Goal: Communication & Community: Answer question/provide support

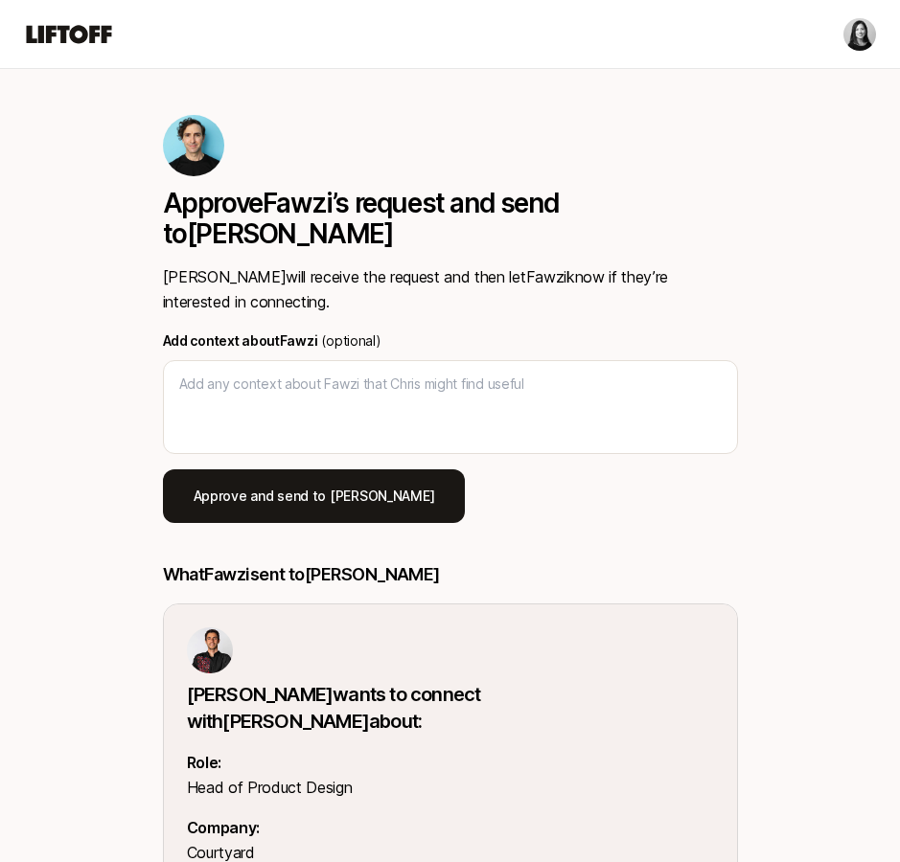
type textarea "x"
type textarea "H"
type textarea "x"
type textarea "Hi"
type textarea "x"
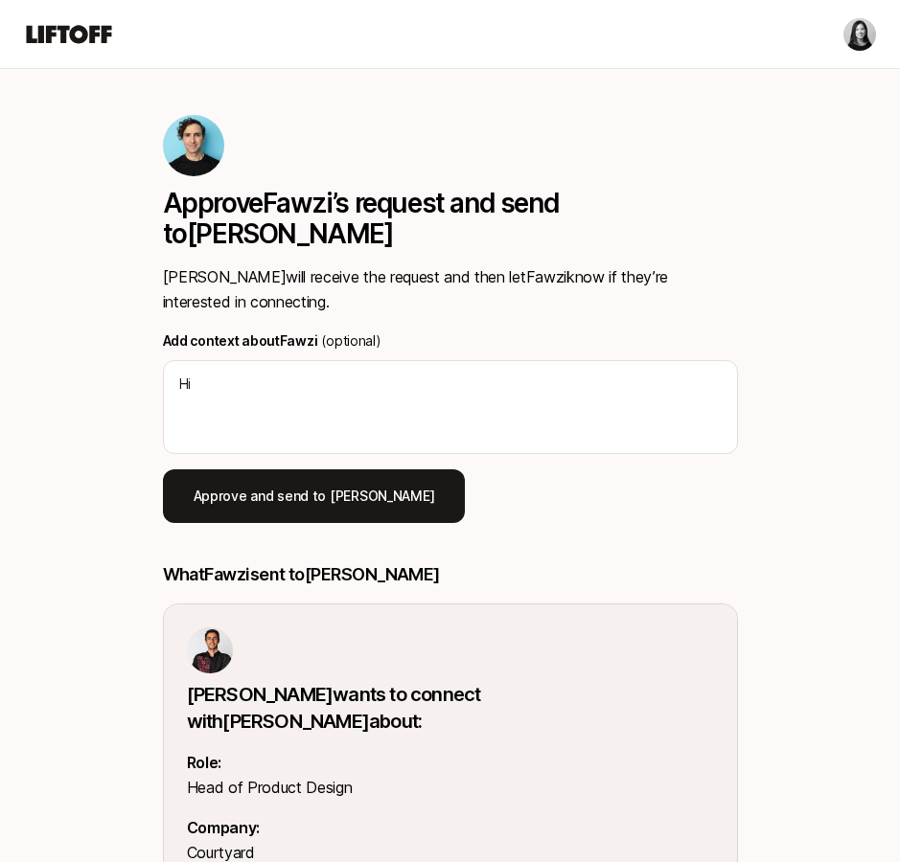
type textarea "Hi"
type textarea "x"
type textarea "Hi C"
type textarea "x"
type textarea "Hi Ch"
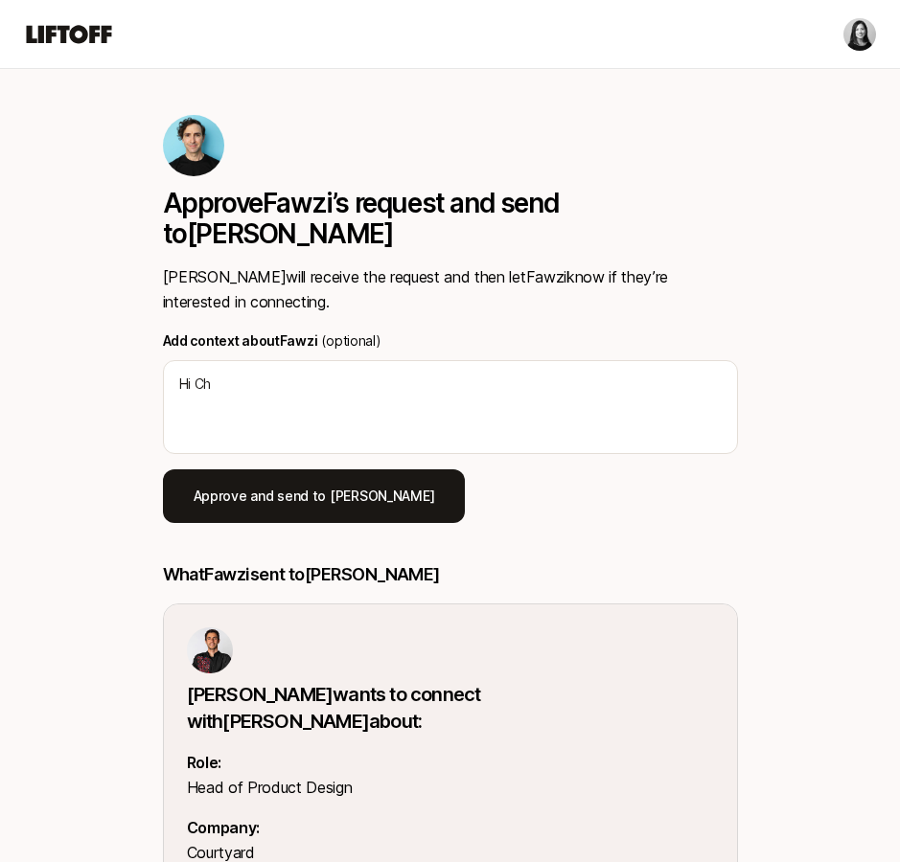
type textarea "x"
type textarea "Hi Chr"
type textarea "x"
type textarea "Hi Chri"
type textarea "x"
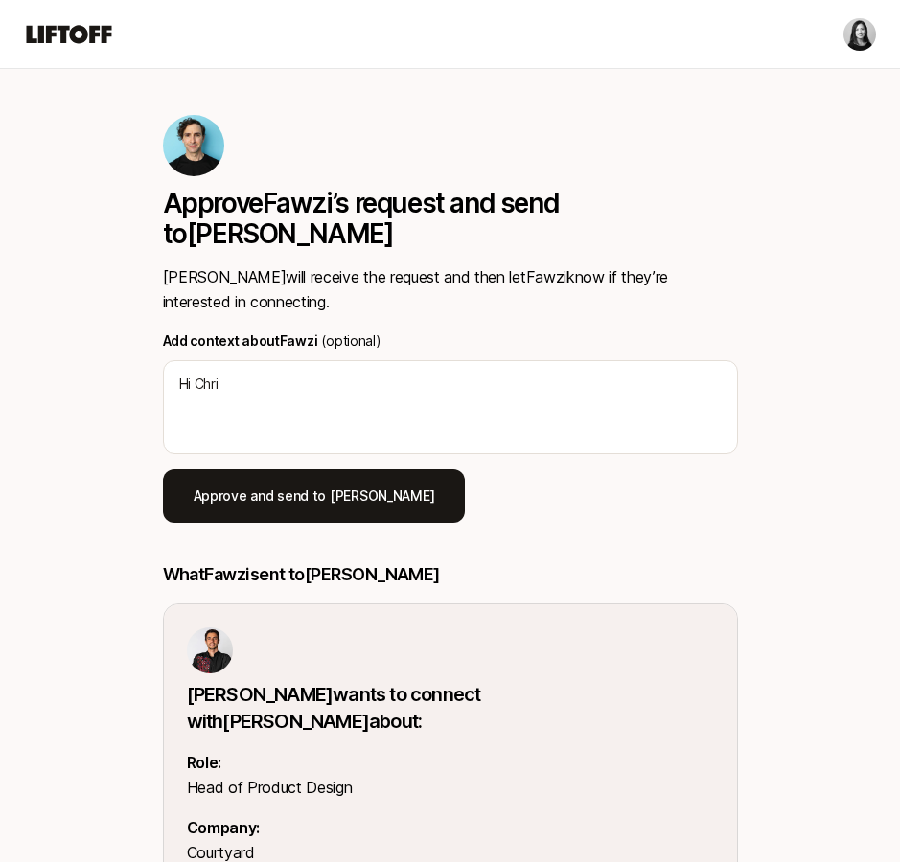
type textarea "Hi Chris"
type textarea "x"
type textarea "Hi Chris,"
type textarea "x"
type textarea "Hi Chris, I"
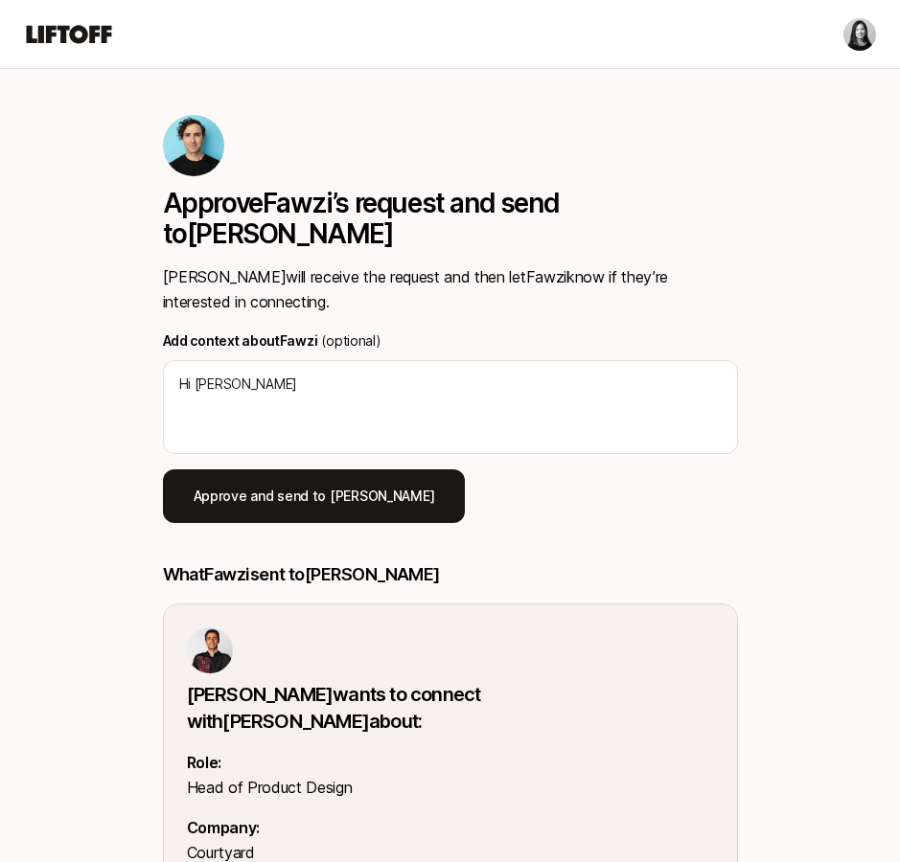
type textarea "x"
type textarea "Hi Chris, I"
type textarea "x"
type textarea "Hi Chris, I d"
type textarea "x"
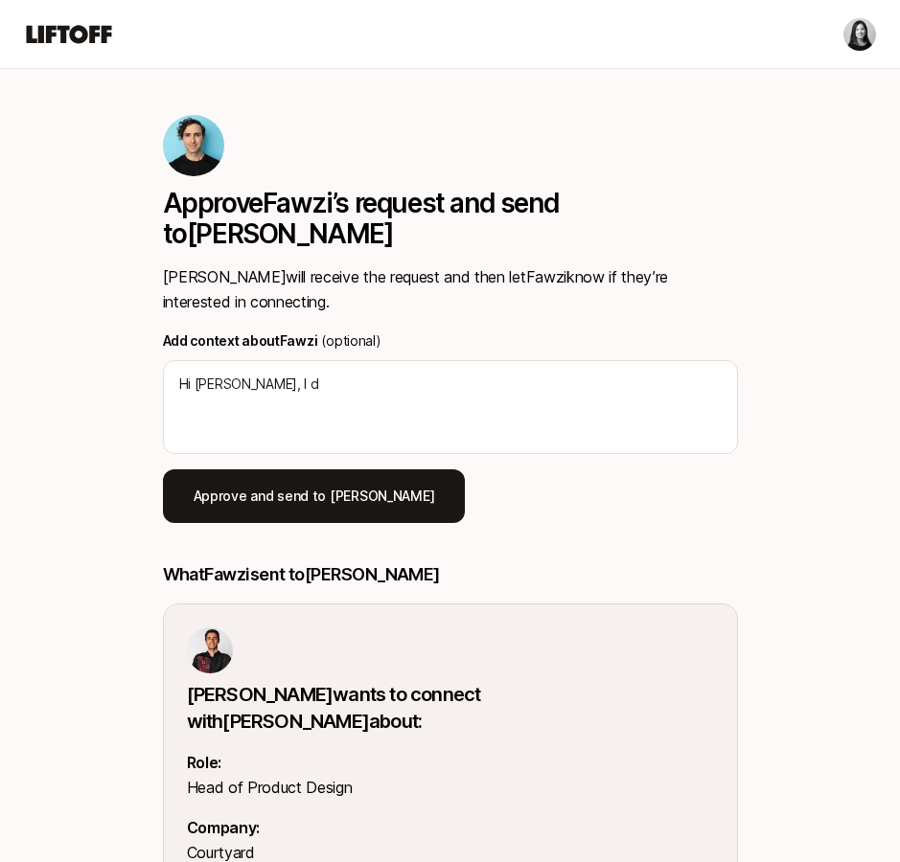
type textarea "Hi Chris, I do"
type textarea "x"
type textarea "Hi Chris, I don'"
type textarea "x"
type textarea "Hi Chris, I don't"
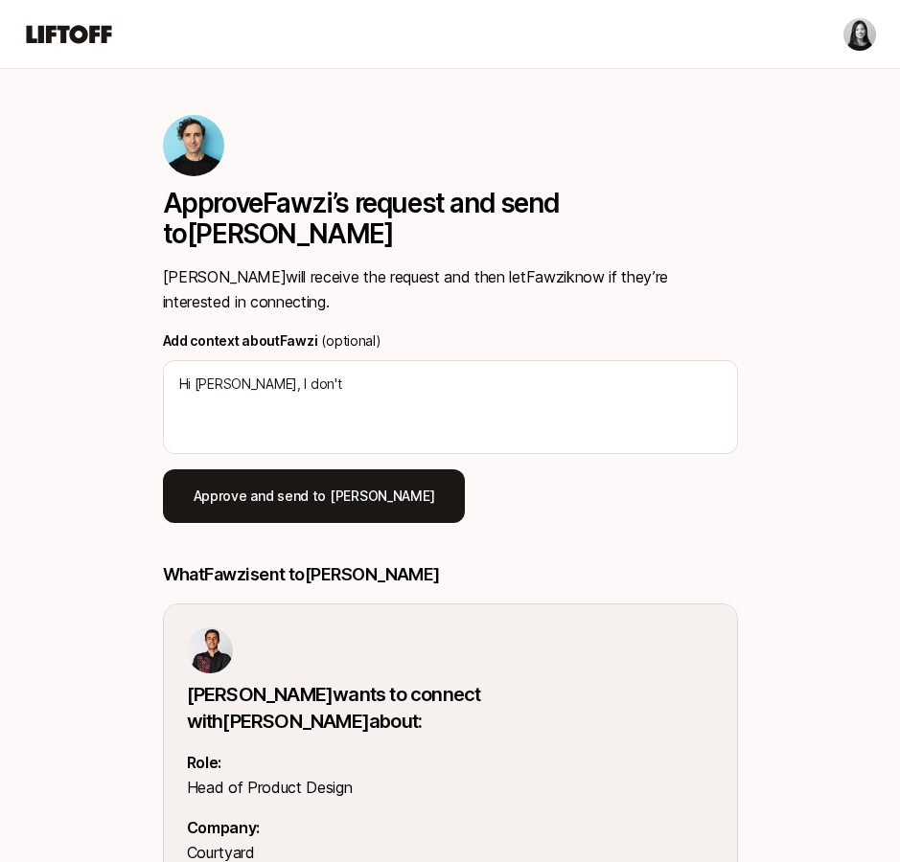
type textarea "x"
type textarea "Hi Chris, I don't"
type textarea "x"
type textarea "Hi Chris, I don't k"
type textarea "x"
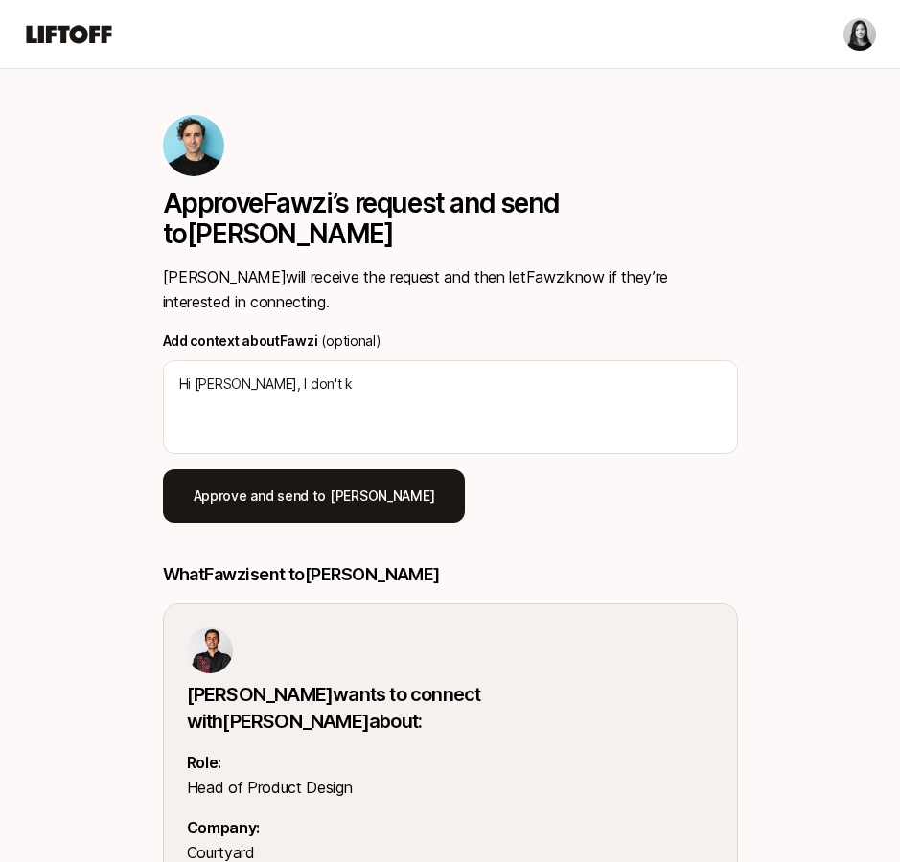
type textarea "Hi Chris, I don't kn"
type textarea "x"
type textarea "Hi Chris, I don't kno"
type textarea "x"
type textarea "Hi Chris, I don't know"
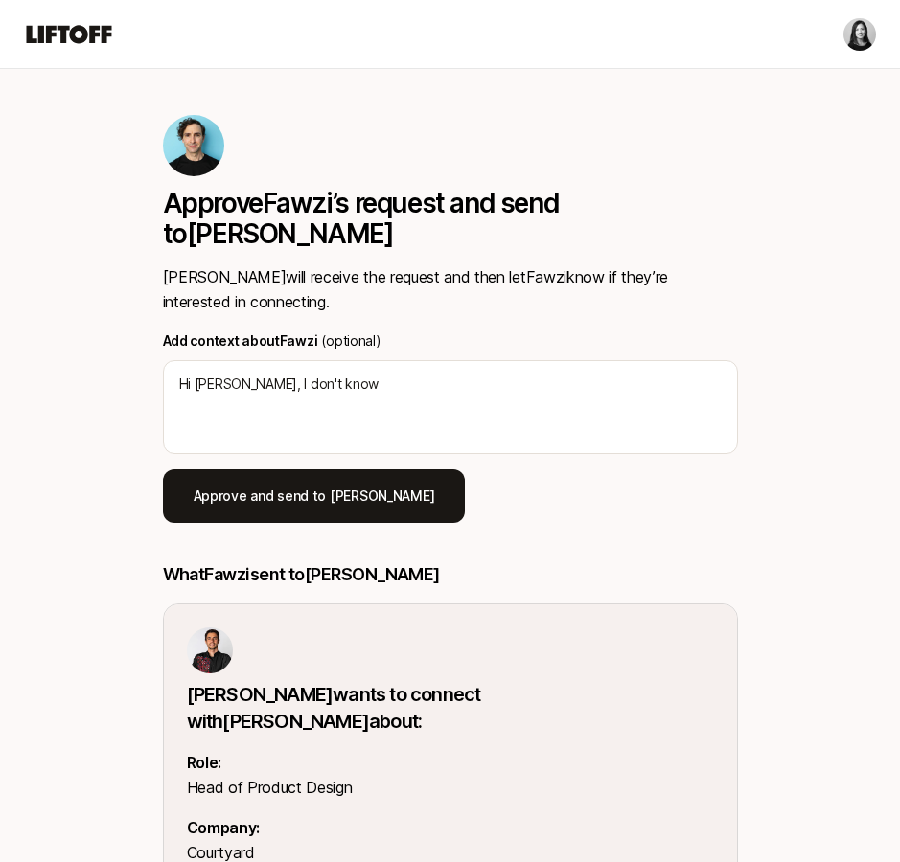
type textarea "x"
type textarea "Hi Chris, I don't know"
type textarea "x"
type textarea "Hi Chris, I don't know F"
type textarea "x"
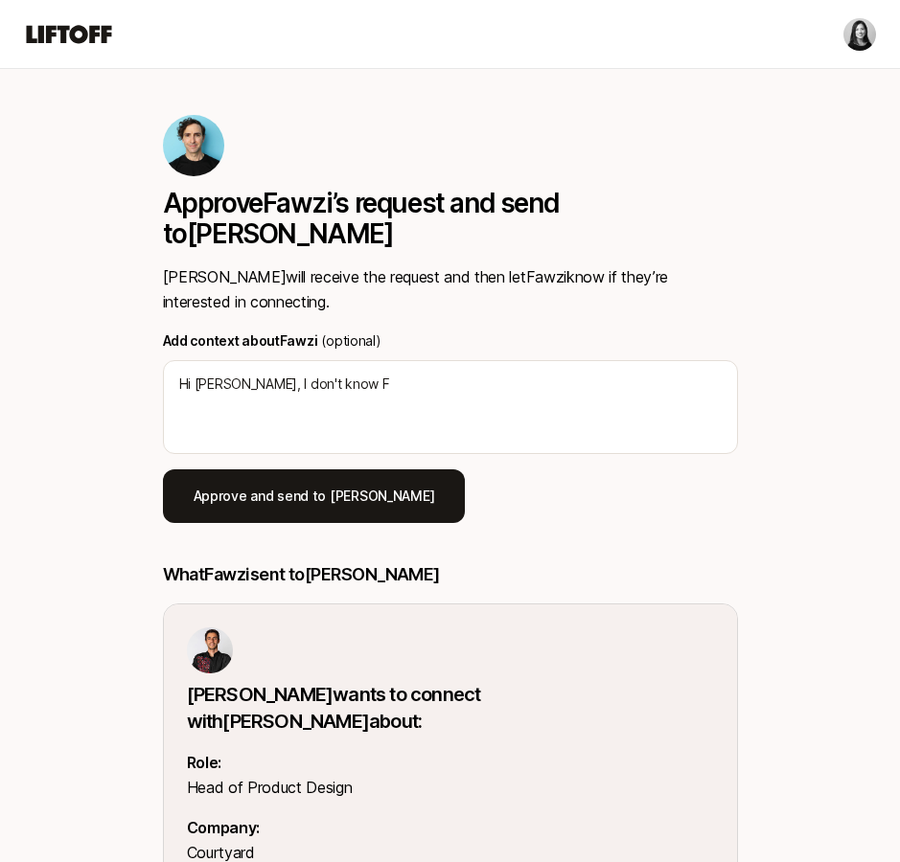
type textarea "Hi Chris, I don't know Fa"
type textarea "x"
type textarea "Hi Chris, I don't know Faw"
type textarea "x"
type textarea "Hi Chris, I don't know Fawz"
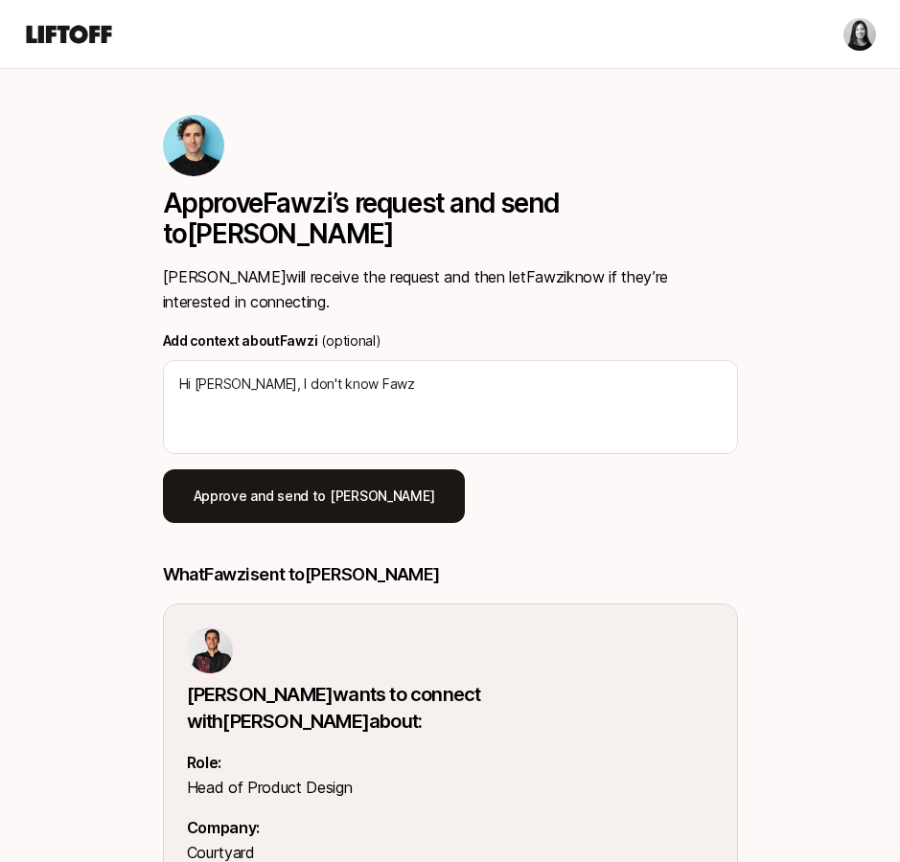
type textarea "x"
type textarea "Hi Chris, I don't know Fawzi"
type textarea "x"
type textarea "Hi Chris, I don't know Fawzi"
type textarea "x"
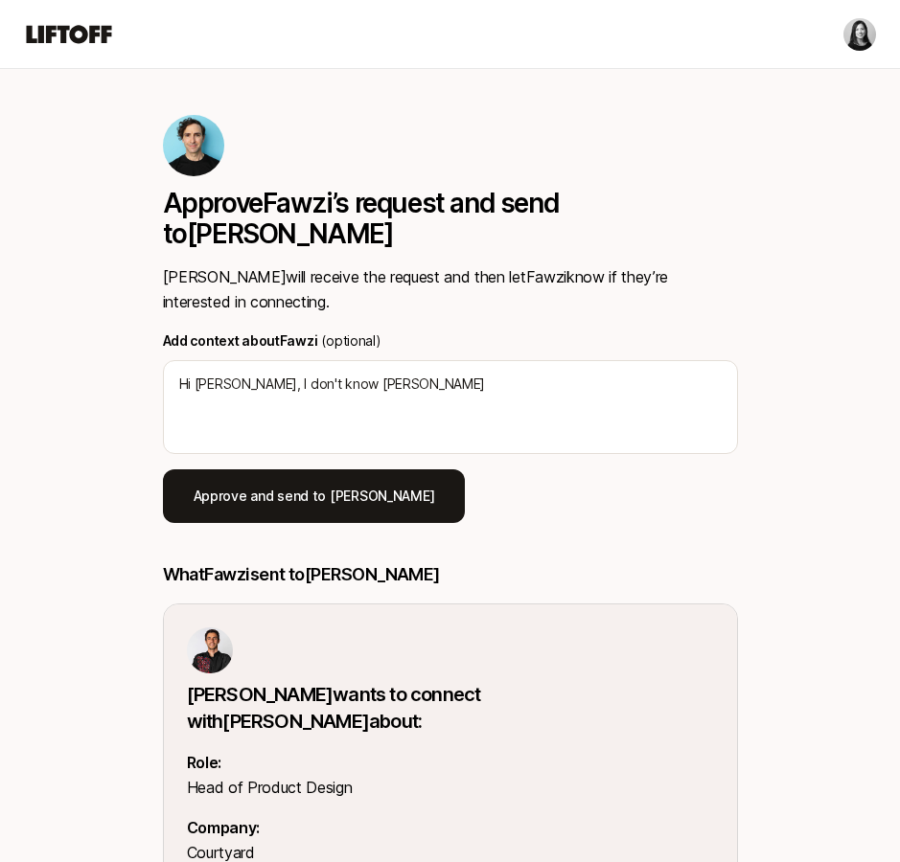
type textarea "Hi Chris, I don't know Fawzi p"
type textarea "x"
type textarea "Hi Chris, I don't know Fawzi pe"
type textarea "x"
type textarea "Hi Chris, I don't know Fawzi per"
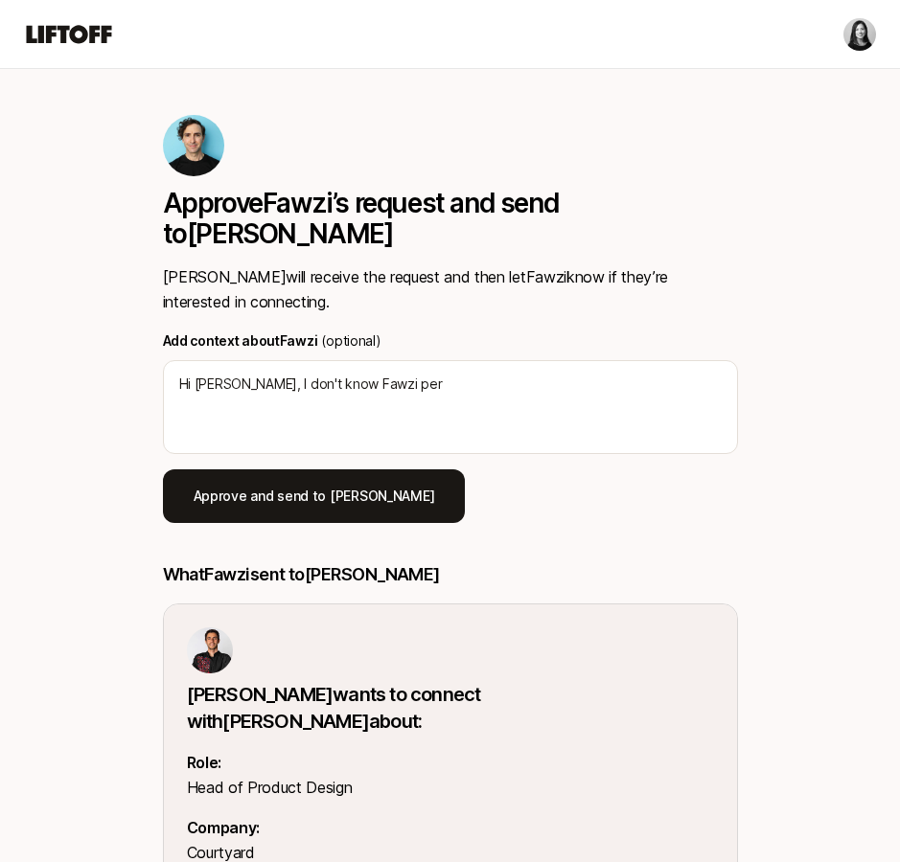
type textarea "x"
type textarea "Hi Chris, I don't know Fawzi pers"
type textarea "x"
type textarea "Hi Chris, I don't know Fawzi perso"
type textarea "x"
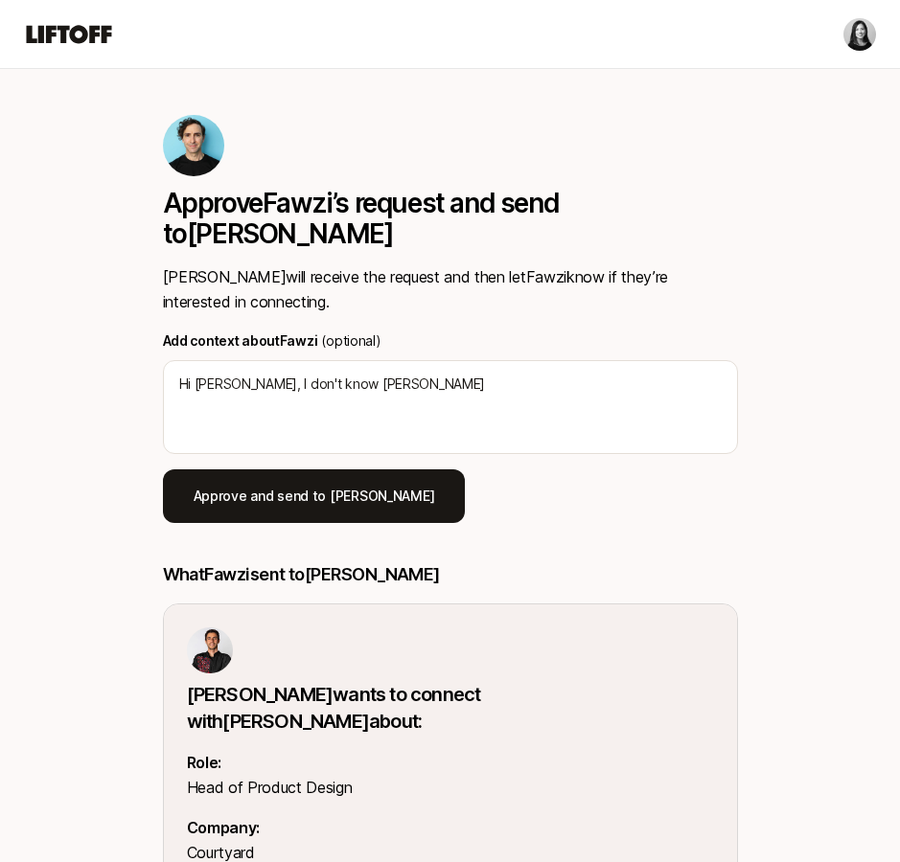
type textarea "Hi Chris, I don't know Fawzi person"
type textarea "x"
type textarea "Hi Chris, I don't know Fawzi persona"
type textarea "x"
type textarea "Hi Chris, I don't know Fawzi personal"
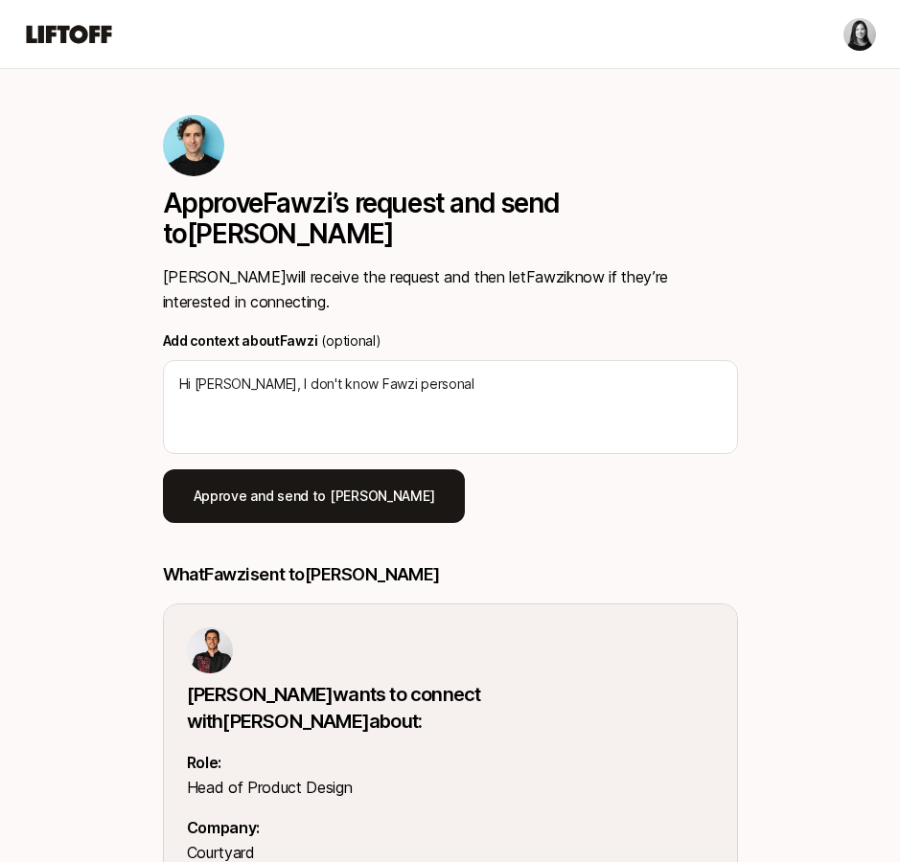
type textarea "x"
type textarea "Hi Chris, I don't know Fawzi personall"
type textarea "x"
type textarea "Hi Chris, I don't know Fawzi personally"
type textarea "x"
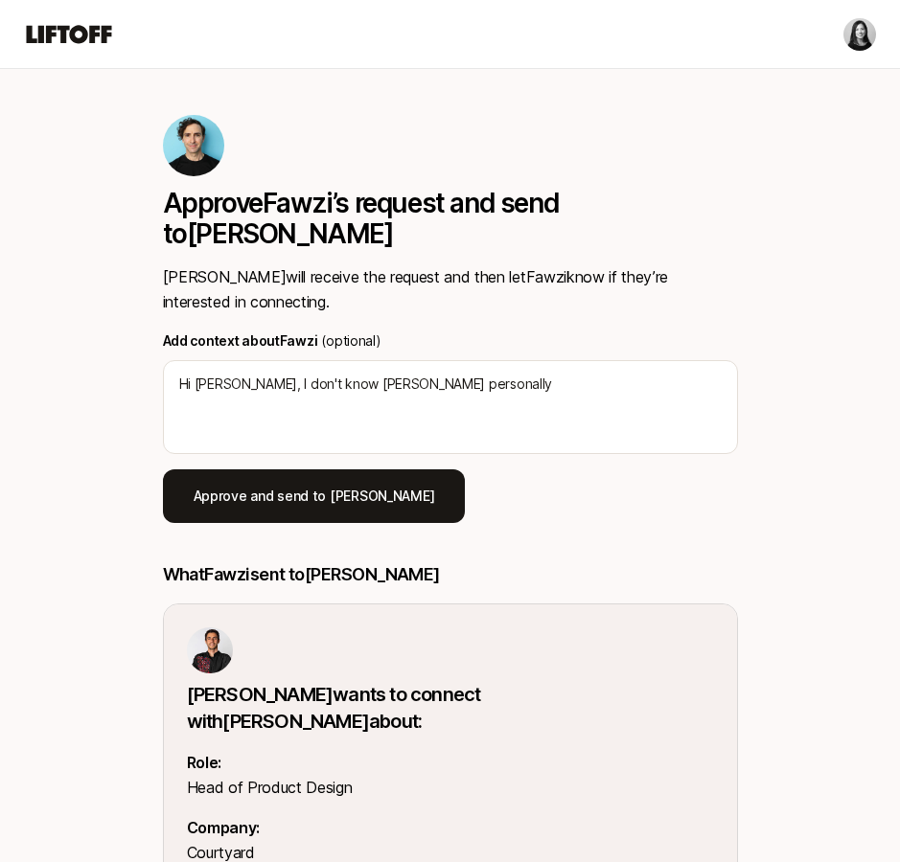
type textarea "Hi Chris, I don't know Fawzi personally"
type textarea "x"
type textarea "Hi Chris, I don't know Fawzi personally b"
type textarea "x"
type textarea "Hi Chris, I don't know Fawzi personally bu"
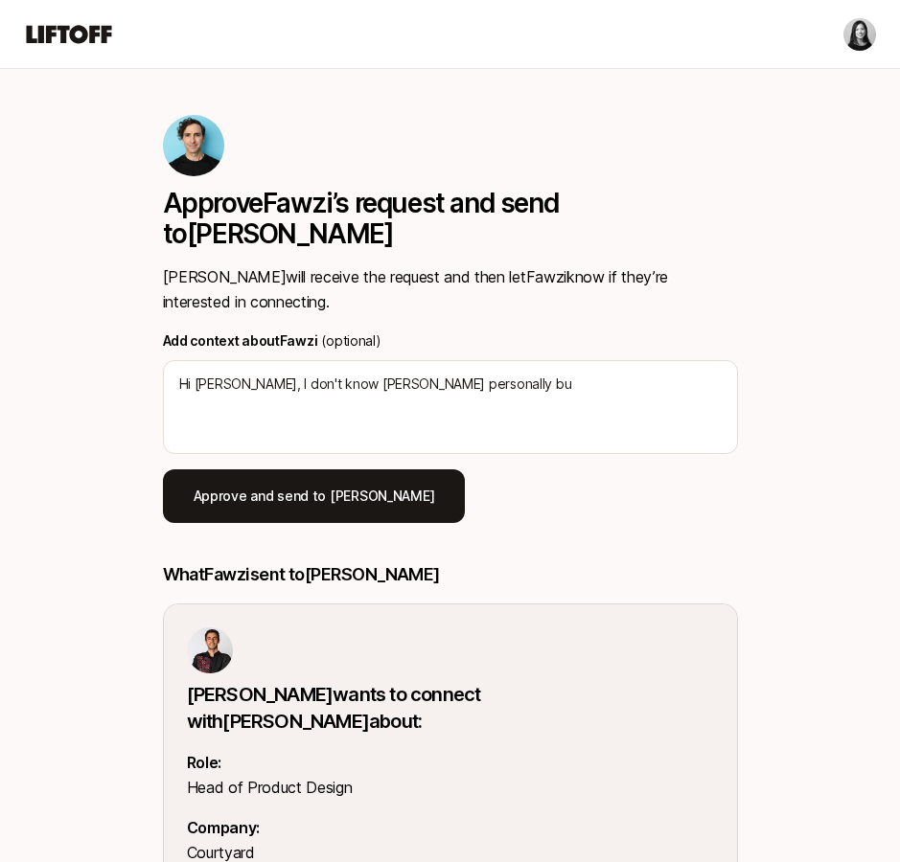
type textarea "x"
type textarea "Hi Chris, I don't know Fawzi personally but"
type textarea "x"
type textarea "Hi Chris, I don't know Fawzi personally but"
type textarea "x"
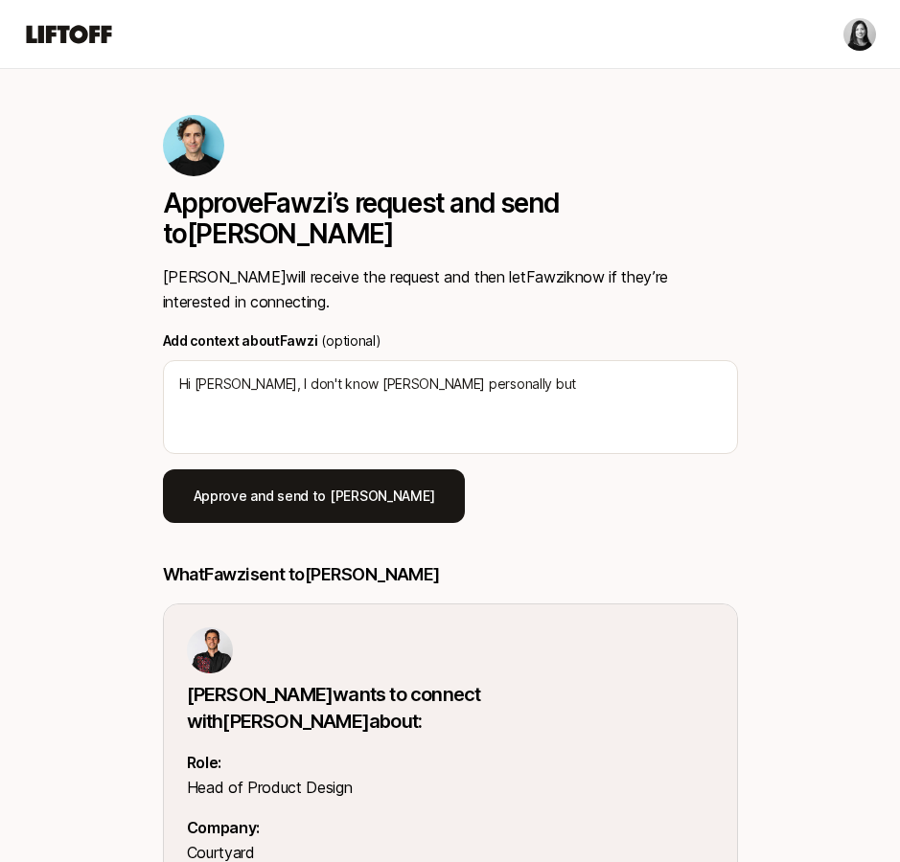
type textarea "Hi Chris, I don't know Fawzi personally but h"
type textarea "x"
type textarea "Hi Chris, I don't know Fawzi personally but he"
type textarea "x"
type textarea "Hi Chris, I don't know Fawzi personally but he w"
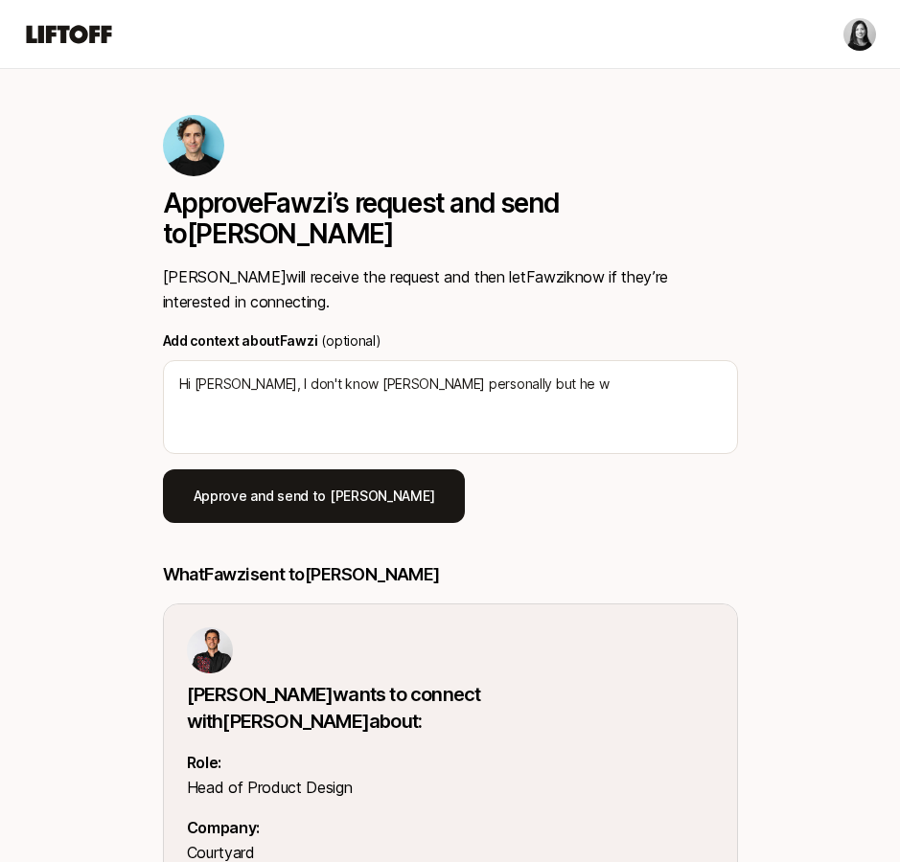
type textarea "x"
type textarea "Hi Chris, I don't know Fawzi personally but he wa"
type textarea "x"
type textarea "Hi Chris, I don't know Fawzi personally but he was"
type textarea "x"
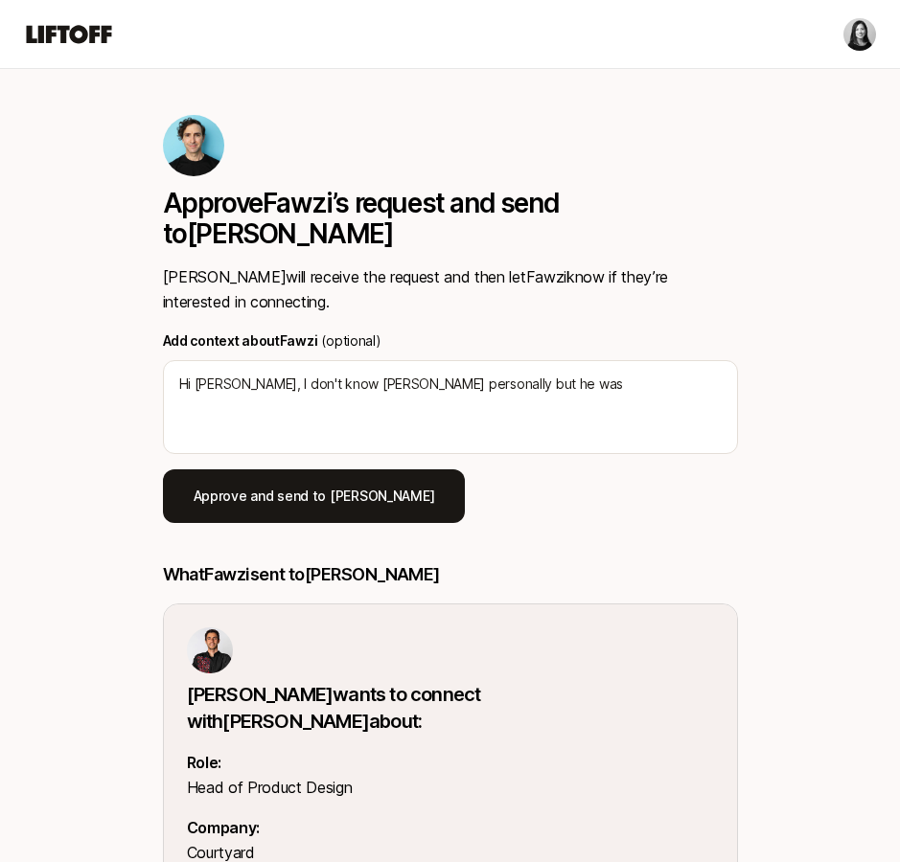
type textarea "Hi Chris, I don't know Fawzi personally but he wa"
type textarea "x"
type textarea "Hi Chris, I don't know Fawzi personally but he w"
type textarea "x"
type textarea "Hi Chris, I don't know Fawzi personally but he"
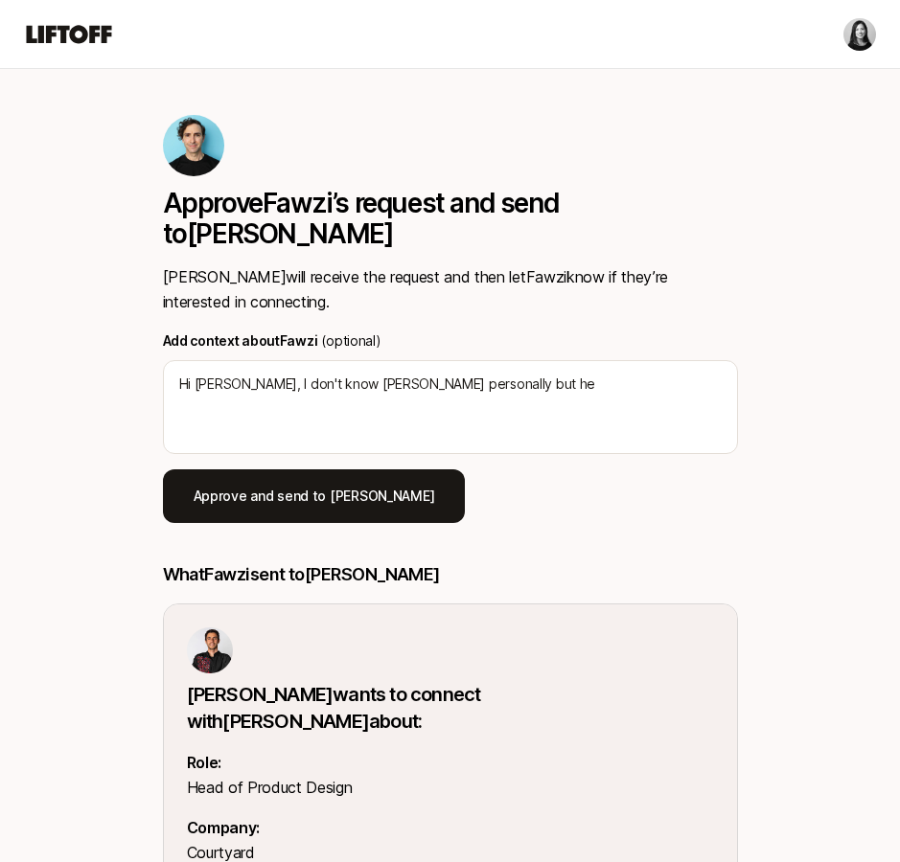
type textarea "x"
type textarea "Hi Chris, I don't know Fawzi personally but he"
type textarea "x"
type textarea "Hi Chris, I don't know Fawzi personally but h"
type textarea "x"
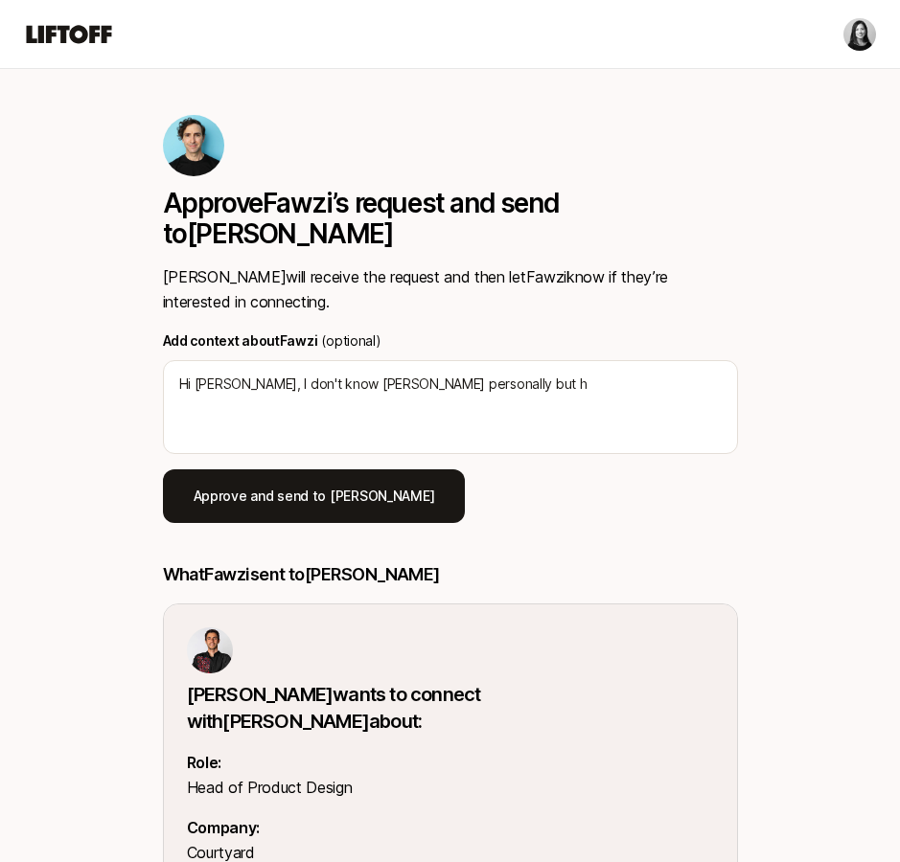
type textarea "Hi Chris, I don't know Fawzi personally but"
type textarea "x"
type textarea "Hi Chris, I don't know Fawzi personally but"
type textarea "x"
type textarea "Hi Chris, I don't know Fawzi personally bu"
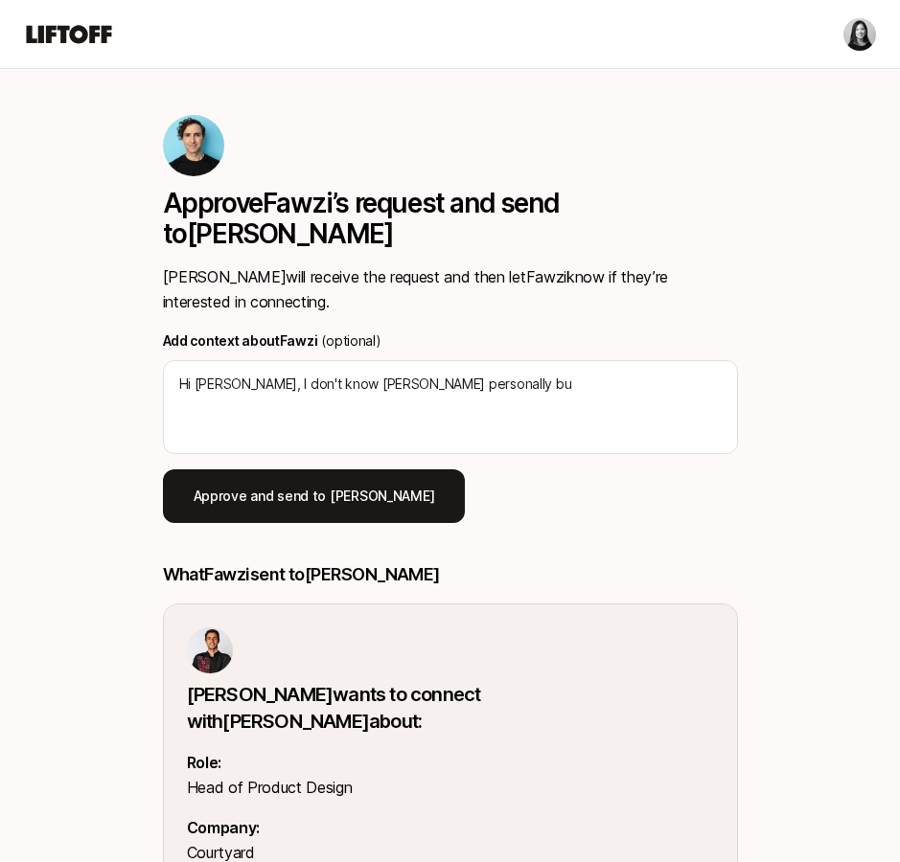
type textarea "x"
type textarea "Hi Chris, I don't know Fawzi personally b"
type textarea "x"
type textarea "Hi Chris, I don't know Fawzi personally bu"
type textarea "x"
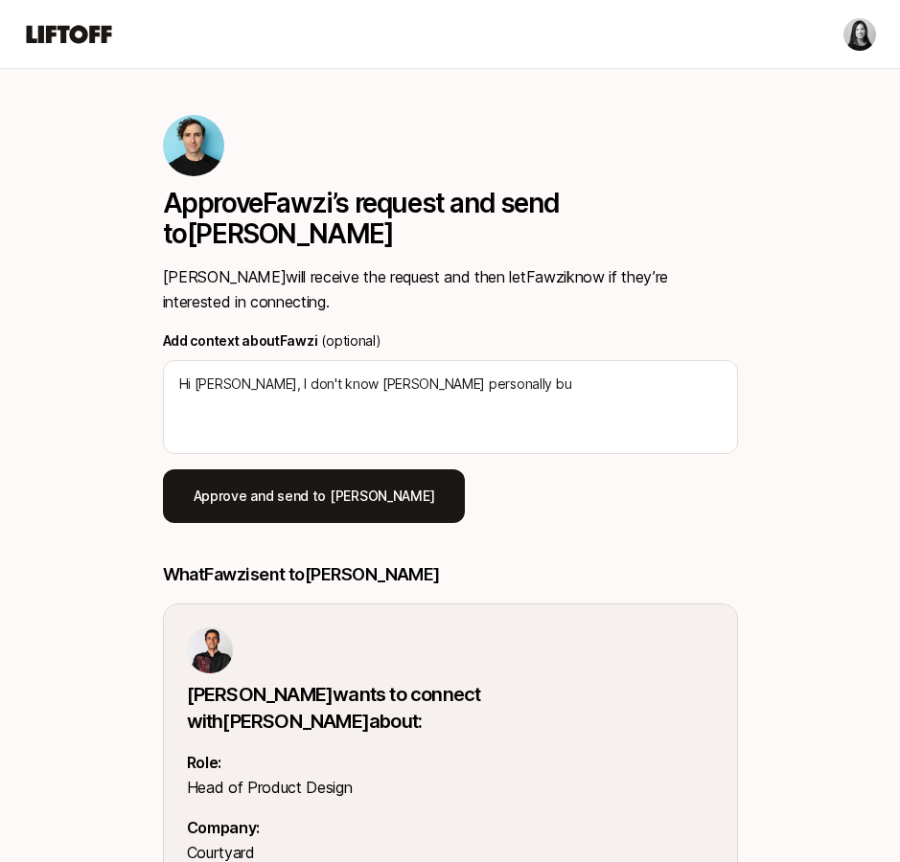
type textarea "Hi Chris, I don't know Fawzi personally but"
type textarea "x"
type textarea "Hi Chris, I don't know Fawzi personally but"
type textarea "x"
type textarea "Hi Chris, I don't know Fawzi personally but c"
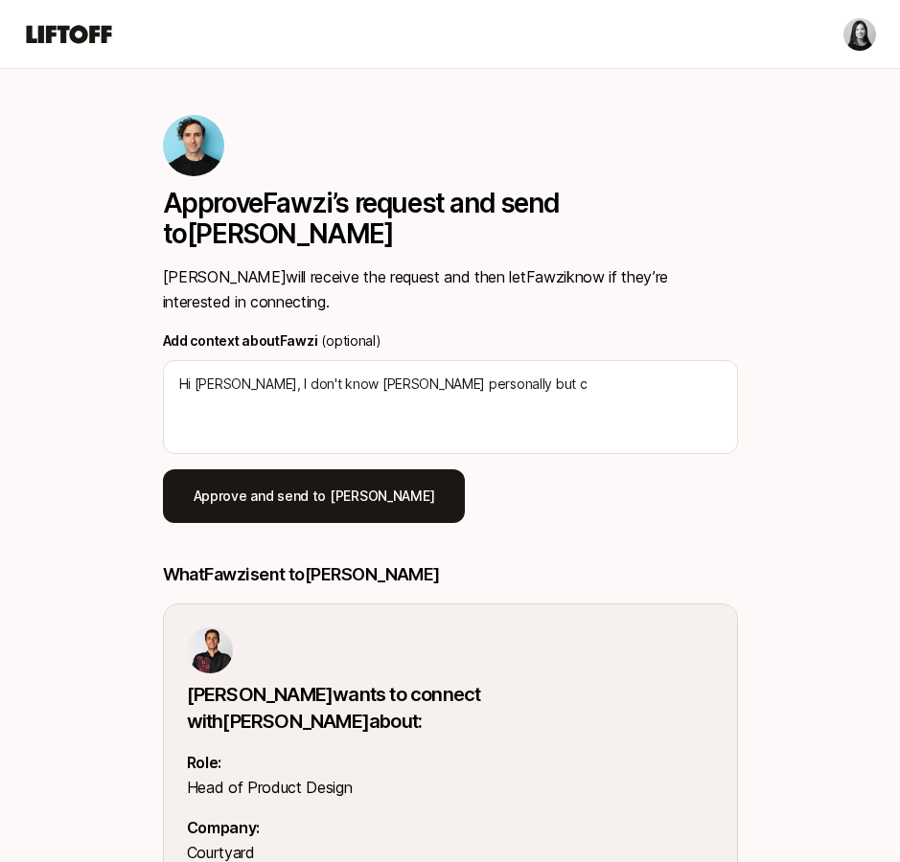
type textarea "x"
type textarea "Hi Chris, I don't know Fawzi personally but co"
type textarea "x"
type textarea "Hi Chris, I don't know Fawzi personally but cou"
type textarea "x"
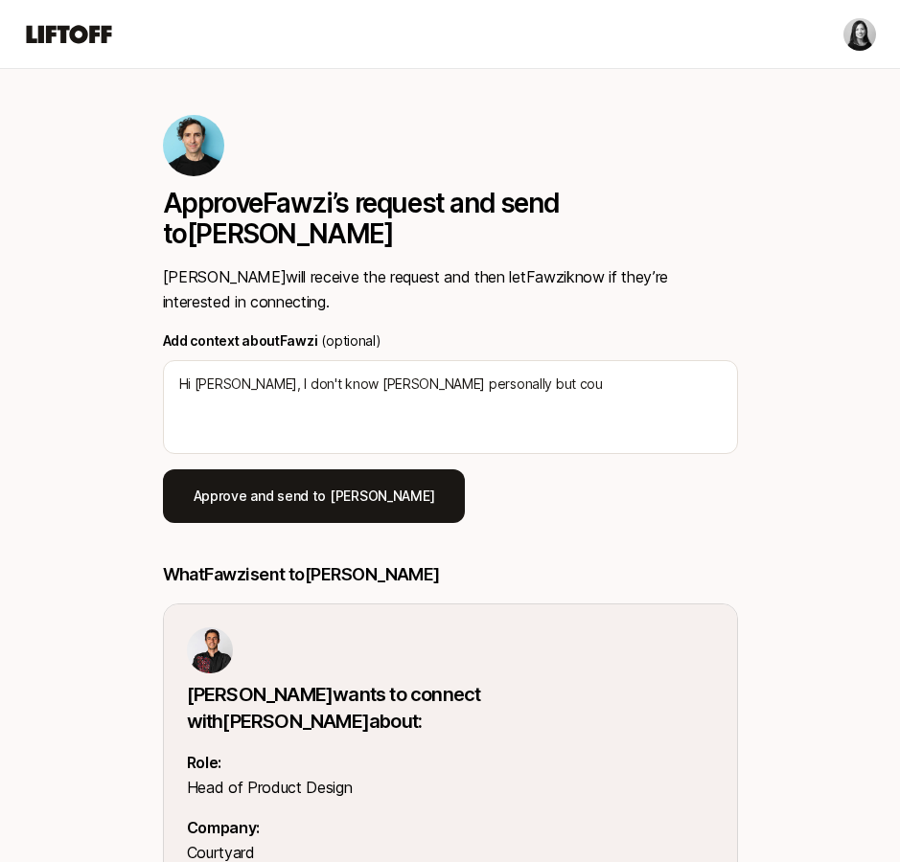
type textarea "Hi Chris, I don't know Fawzi personally but coul"
type textarea "x"
type textarea "Hi Chris, I don't know Fawzi personally but could"
type textarea "x"
type textarea "Hi Chris, I don't know Fawzi personally but could b"
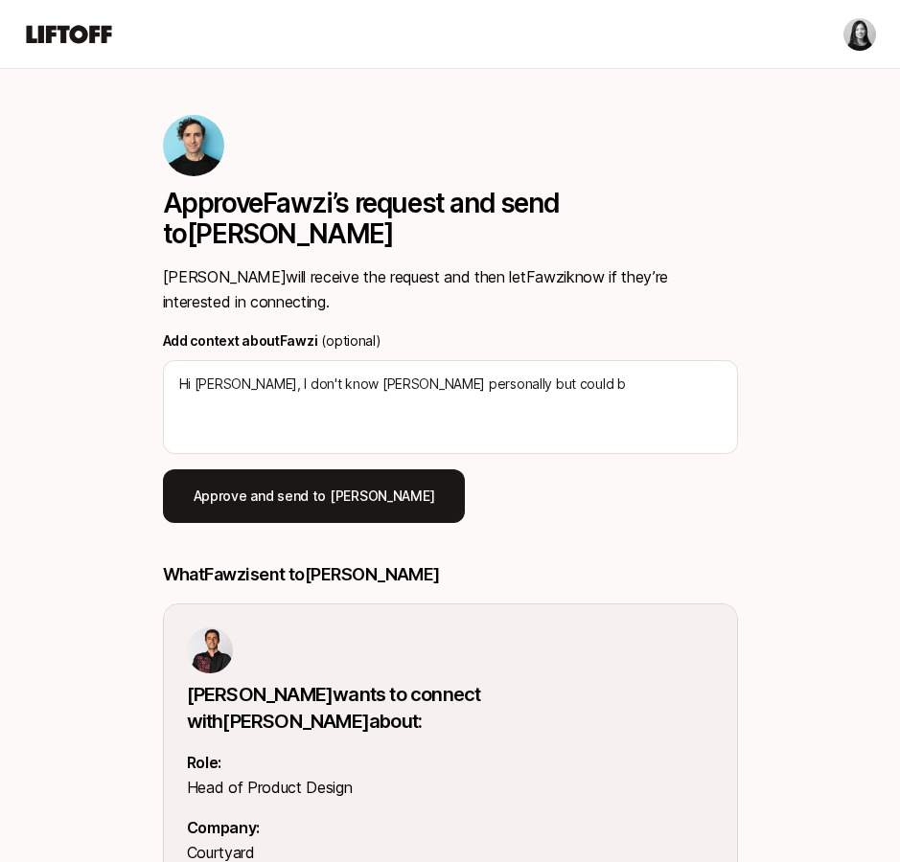
type textarea "x"
type textarea "Hi Chris, I don't know Fawzi personally but could be"
type textarea "x"
type textarea "Hi Chris, I don't know Fawzi personally but could be"
type textarea "x"
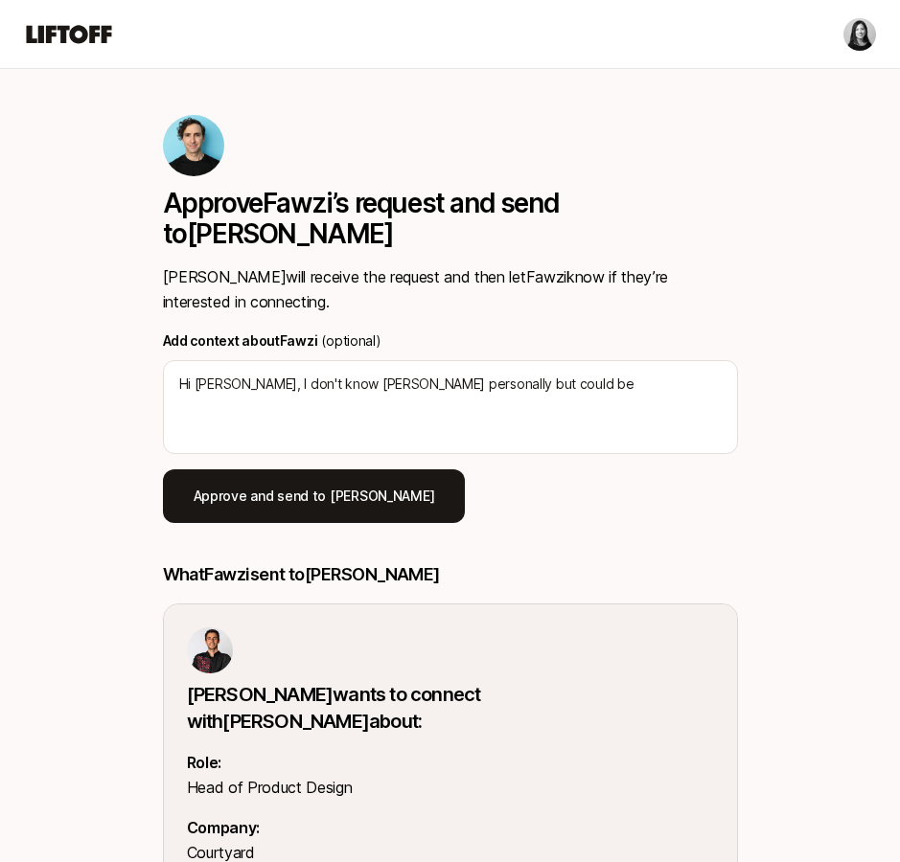
type textarea "Hi Chris, I don't know Fawzi personally but could be i"
type textarea "x"
type textarea "Hi Chris, I don't know Fawzi personally but could be int"
type textarea "x"
type textarea "Hi Chris, I don't know Fawzi personally but could be inte"
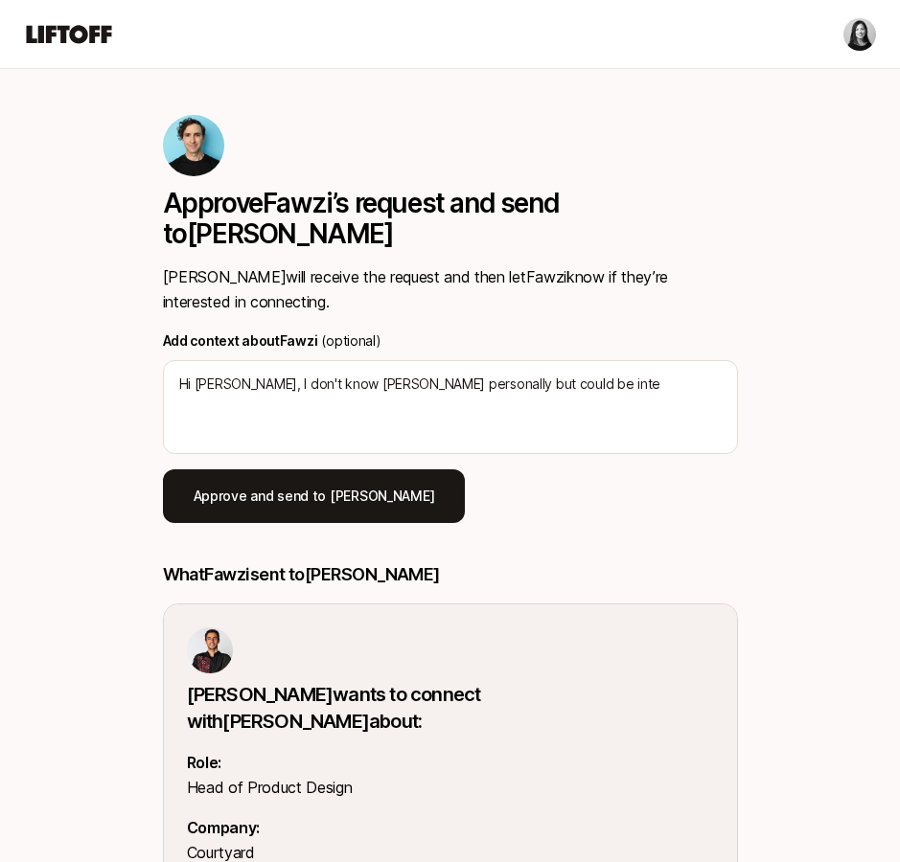
type textarea "x"
type textarea "Hi Chris, I don't know Fawzi personally but could be inter"
type textarea "x"
type textarea "Hi Chris, I don't know Fawzi personally but could be intere"
type textarea "x"
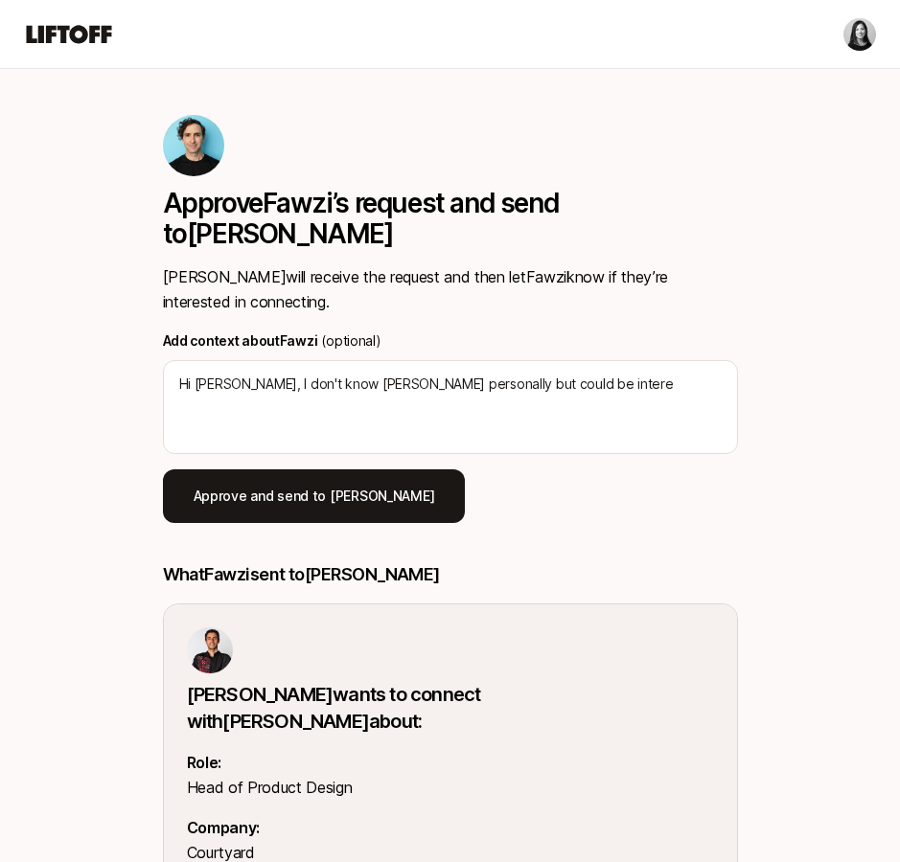
type textarea "Hi Chris, I don't know Fawzi personally but could be interes"
type textarea "x"
type textarea "Hi Chris, I don't know Fawzi personally but could be interesti"
type textarea "x"
type textarea "Hi Chris, I don't know Fawzi personally but could be interesting"
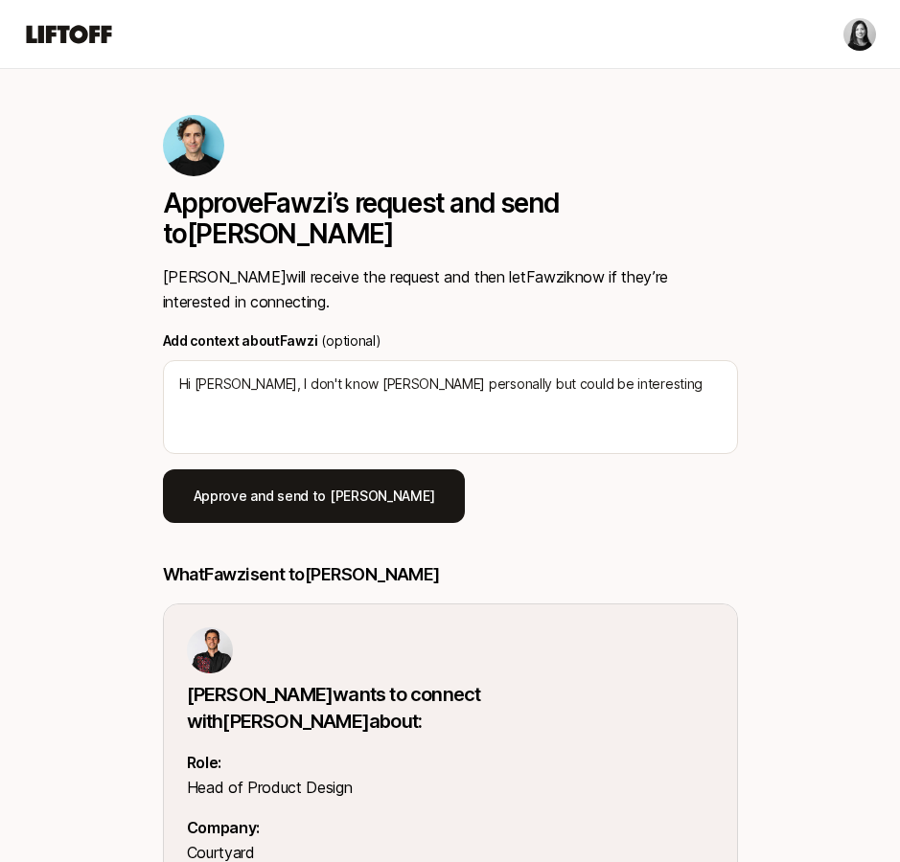
type textarea "x"
type textarea "Hi Chris, I don't know Fawzi personally but could be interesting"
type textarea "x"
type textarea "Hi Chris, I don't know Fawzi personally but could be interesting t"
type textarea "x"
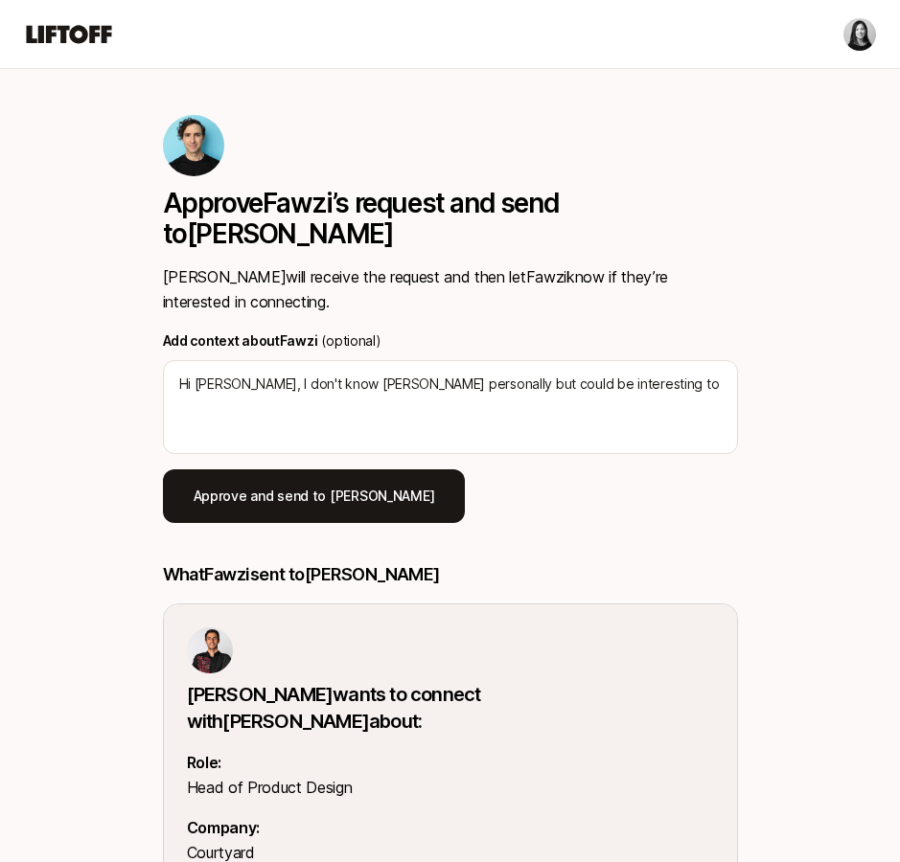
type textarea "Hi Chris, I don't know Fawzi personally but could be interesting to"
type textarea "x"
type textarea "Hi Chris, I don't know Fawzi personally but could be interesting to c"
type textarea "x"
type textarea "Hi Chris, I don't know Fawzi personally but could be interesting to cc"
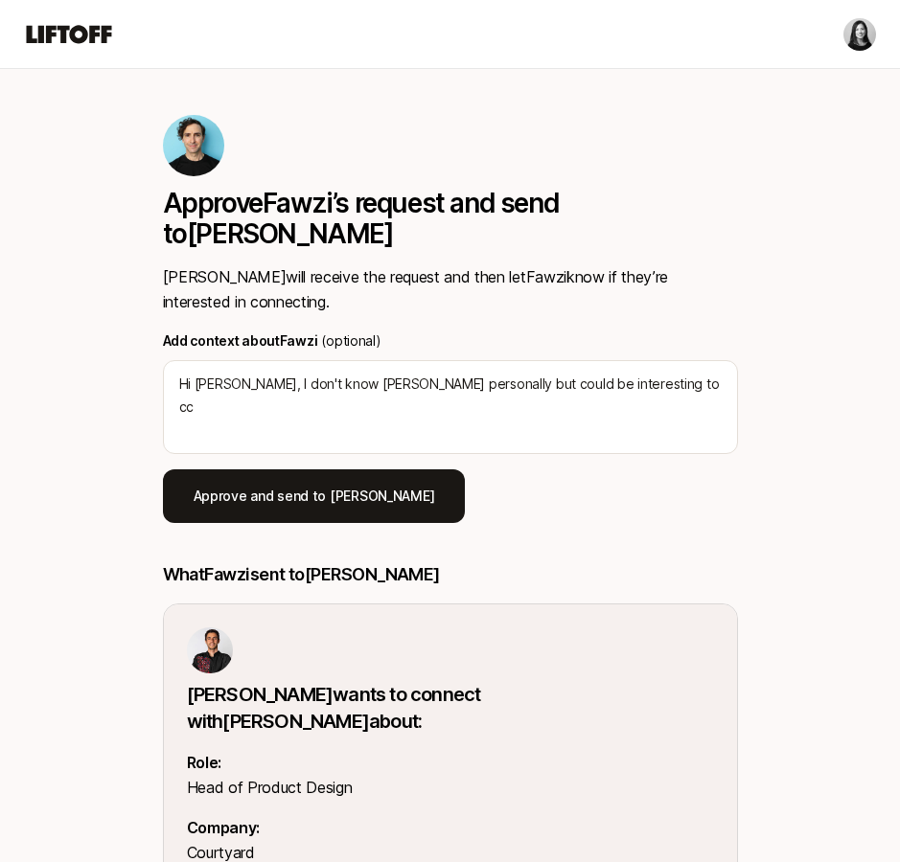
type textarea "x"
type textarea "Hi Chris, I don't know Fawzi personally but could be interesting to c"
type textarea "x"
type textarea "Hi Chris, I don't know Fawzi personally but could be interesting to"
type textarea "x"
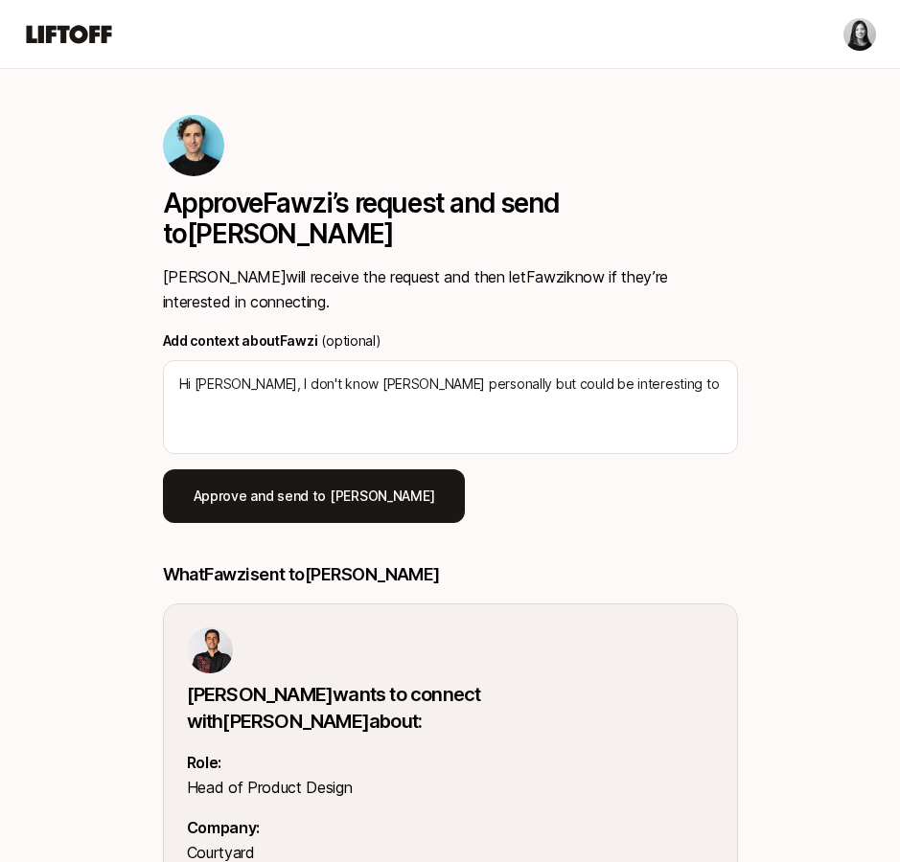
type textarea "Hi Chris, I don't know Fawzi personally but could be interesting to h"
type textarea "x"
type textarea "Hi Chris, I don't know Fawzi personally but could be interesting to ha"
type textarea "x"
type textarea "Hi Chris, I don't know Fawzi personally but could be interesting to hav"
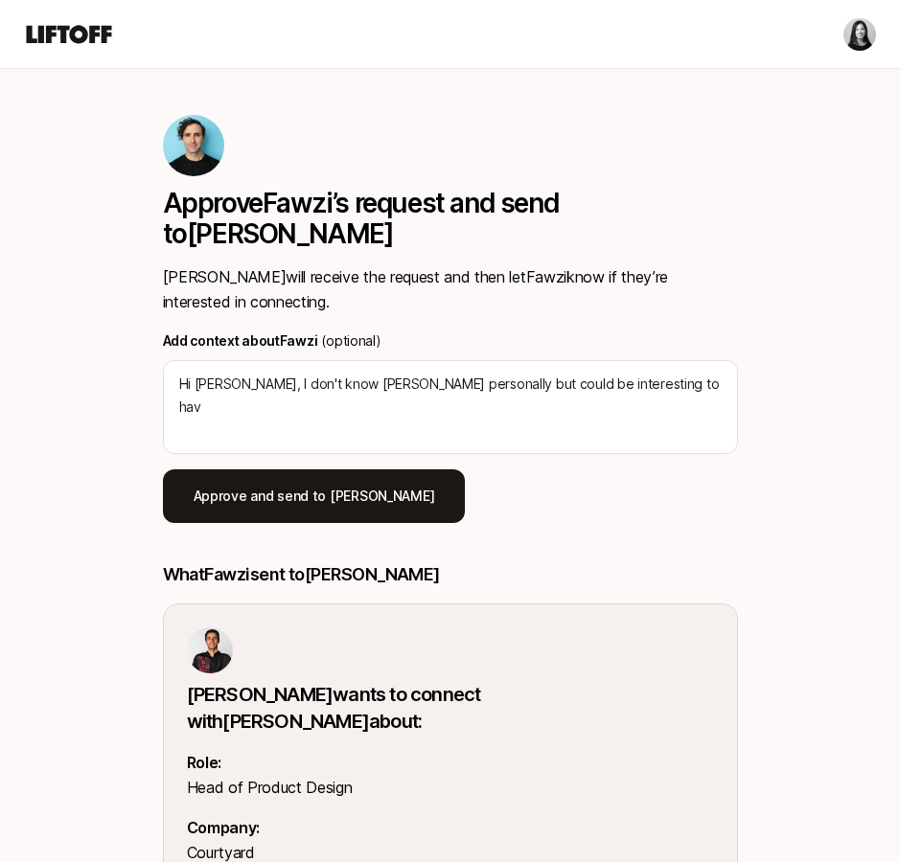
type textarea "x"
type textarea "Hi Chris, I don't know Fawzi personally but could be interesting to have"
type textarea "x"
type textarea "Hi Chris, I don't know Fawzi personally but could be interesting to have"
type textarea "x"
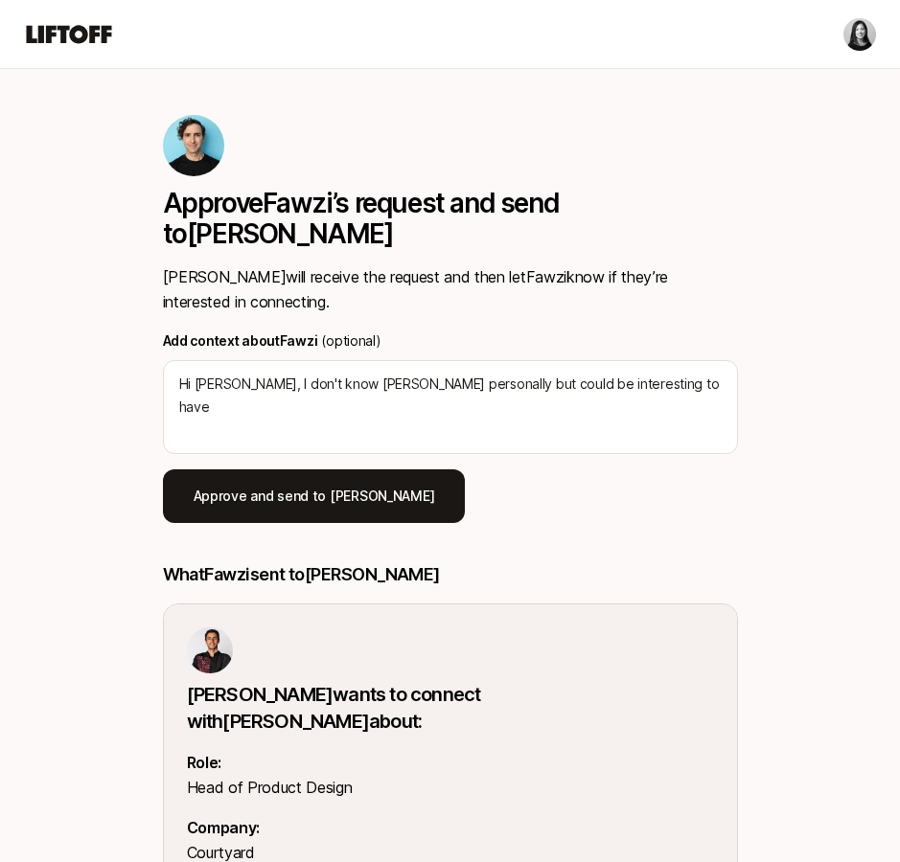
type textarea "Hi Chris, I don't know Fawzi personally but could be interesting to have a"
type textarea "x"
type textarea "Hi Chris, I don't know Fawzi personally but could be interesting to have an"
type textarea "x"
type textarea "Hi Chris, I don't know Fawzi personally but could be interesting to have an"
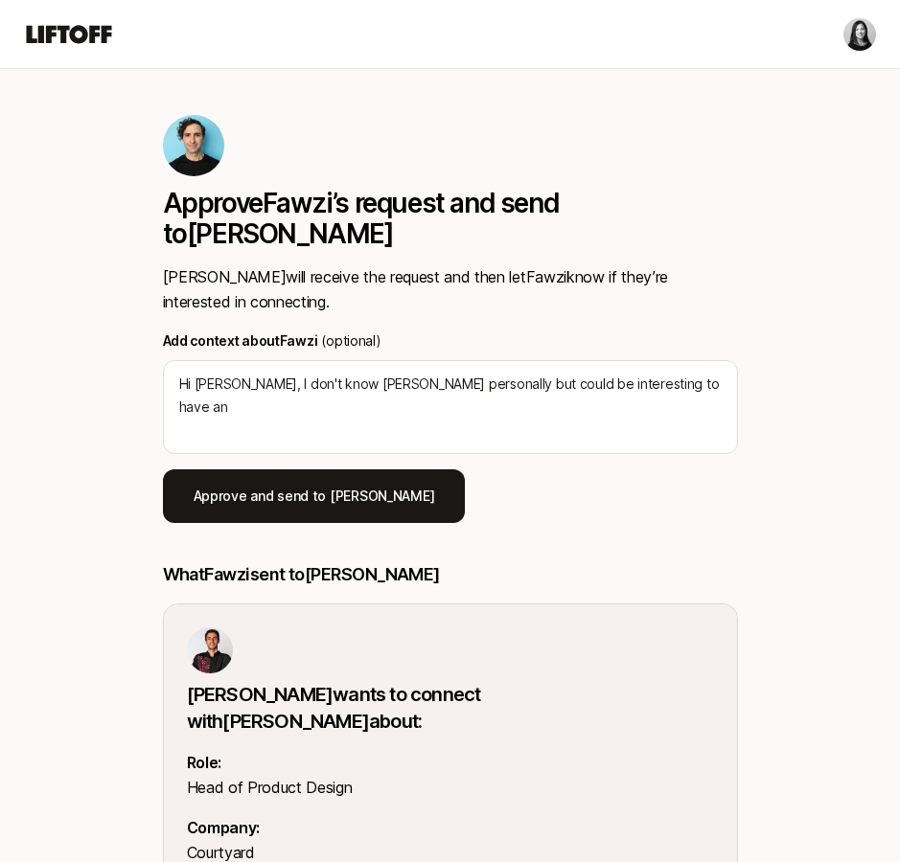
type textarea "x"
type textarea "Hi Chris, I don't know Fawzi personally but could be interesting to have an i"
type textarea "x"
type textarea "Hi Chris, I don't know Fawzi personally but could be interesting to have an in"
type textarea "x"
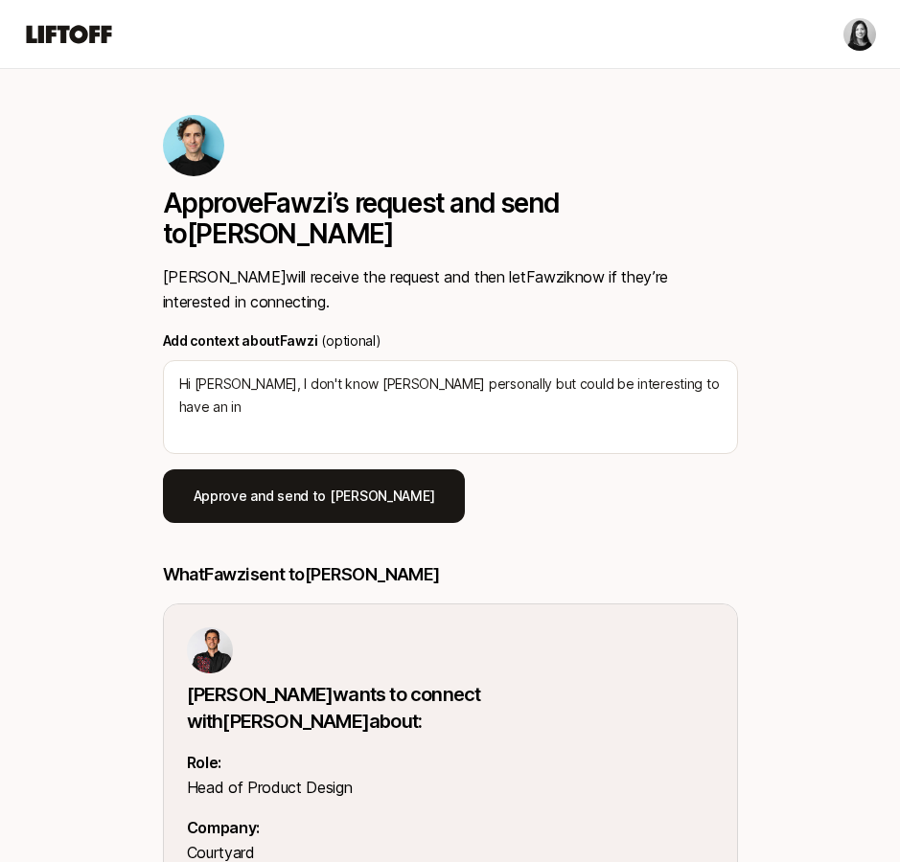
type textarea "Hi Chris, I don't know Fawzi personally but could be interesting to have an ini"
type textarea "x"
type textarea "Hi Chris, I don't know Fawzi personally but could be interesting to have an init"
type textarea "x"
type textarea "Hi Chris, I don't know Fawzi personally but could be interesting to have an ini…"
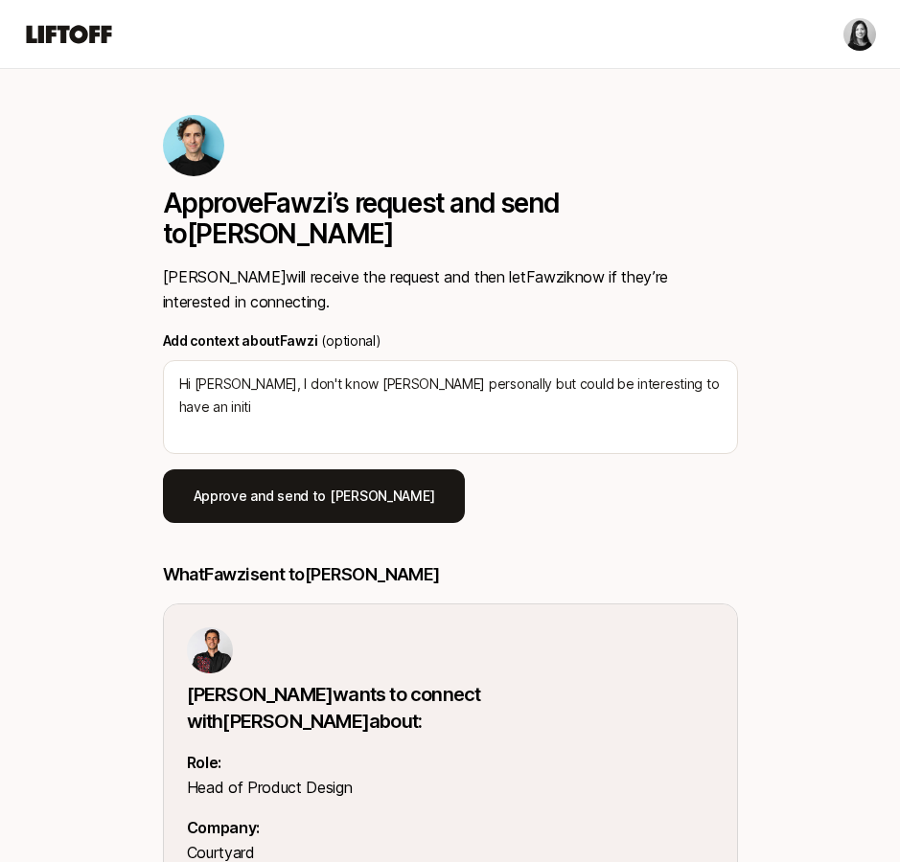
type textarea "x"
type textarea "Hi Chris, I don't know Fawzi personally but could be interesting to have an ini…"
type textarea "x"
type textarea "Hi Chris, I don't know Fawzi personally but could be interesting to have an ini…"
type textarea "x"
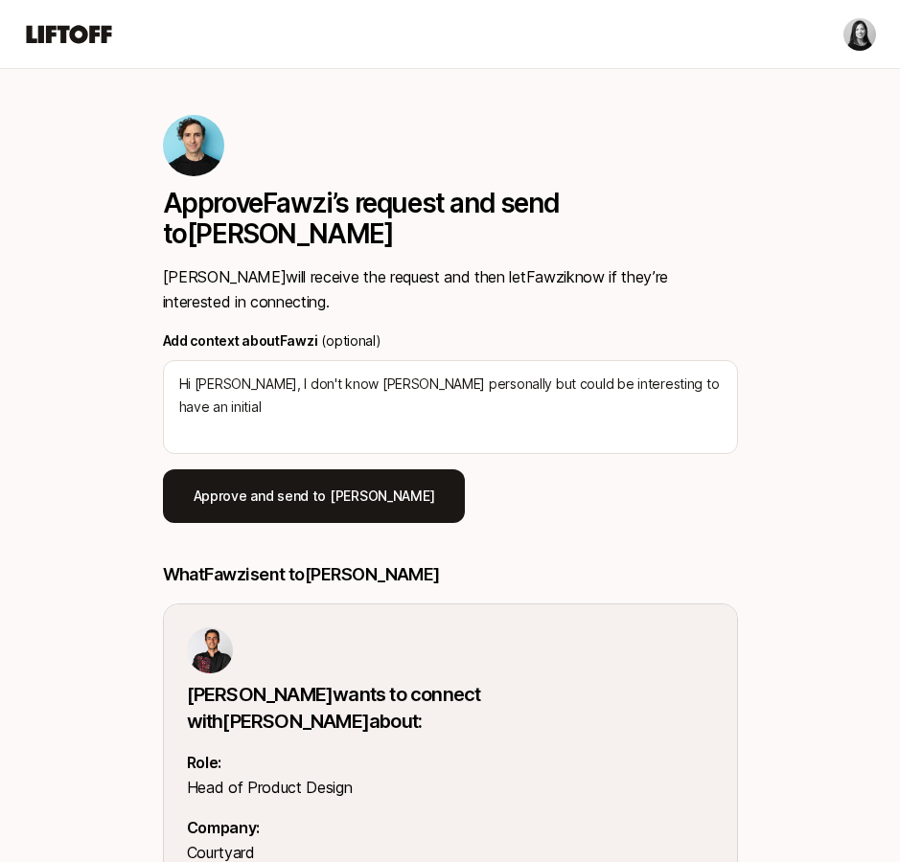
type textarea "Hi Chris, I don't know Fawzi personally but could be interesting to have an ini…"
type textarea "x"
type textarea "Hi Chris, I don't know Fawzi personally but could be interesting to have an ini…"
type textarea "x"
type textarea "Hi Chris, I don't know Fawzi personally but could be interesting to have an ini…"
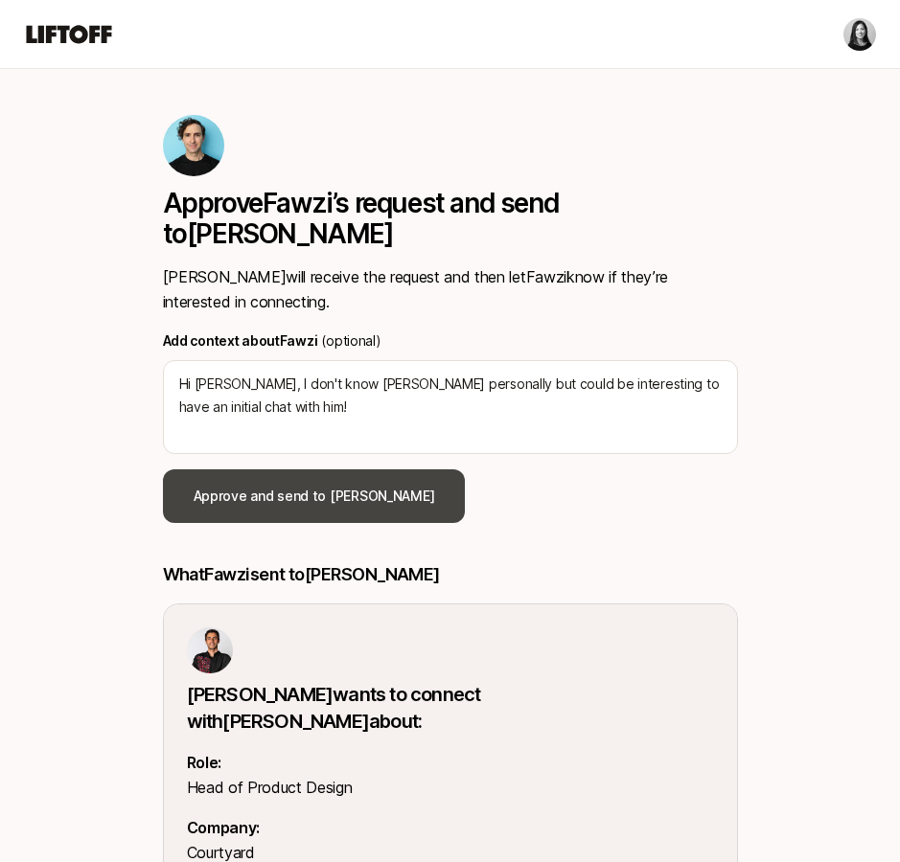
click at [326, 469] on button "Approve and send to Chris" at bounding box center [314, 496] width 303 height 54
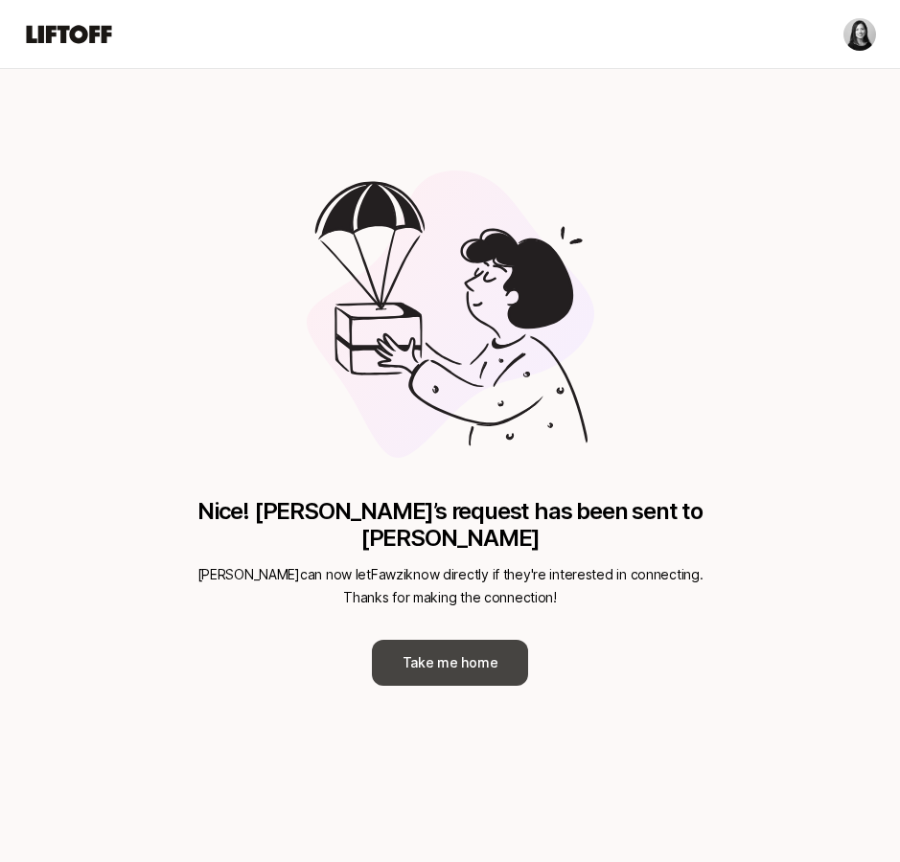
click at [434, 640] on button "Take me home" at bounding box center [450, 663] width 157 height 46
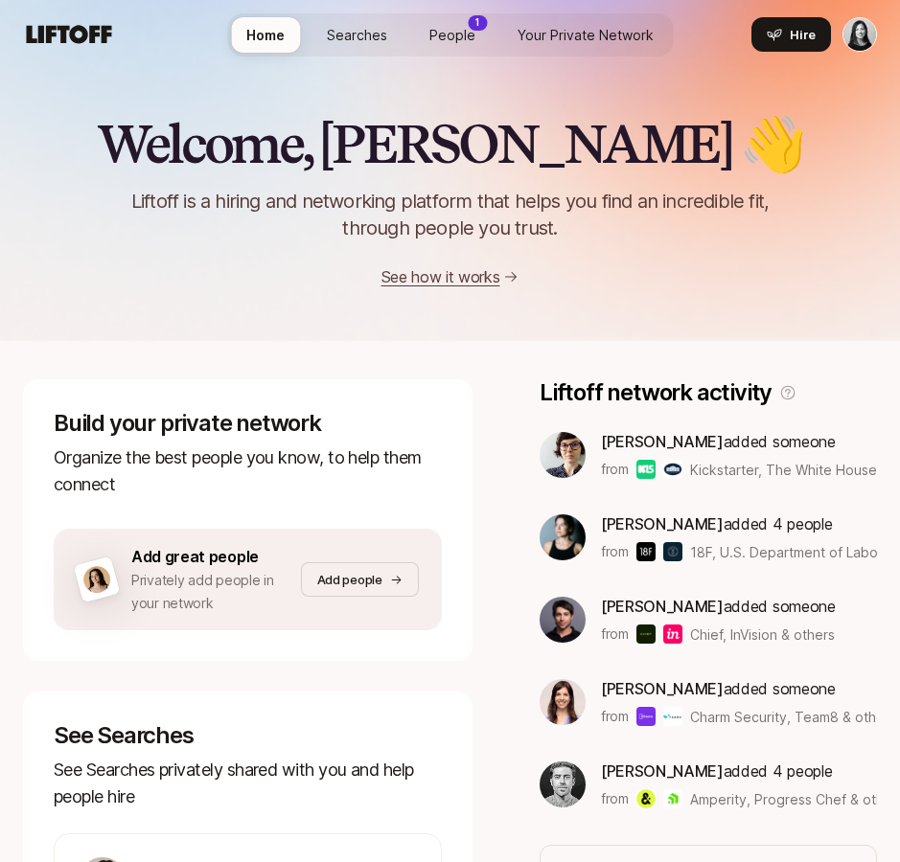
click at [442, 29] on span "People" at bounding box center [452, 35] width 46 height 20
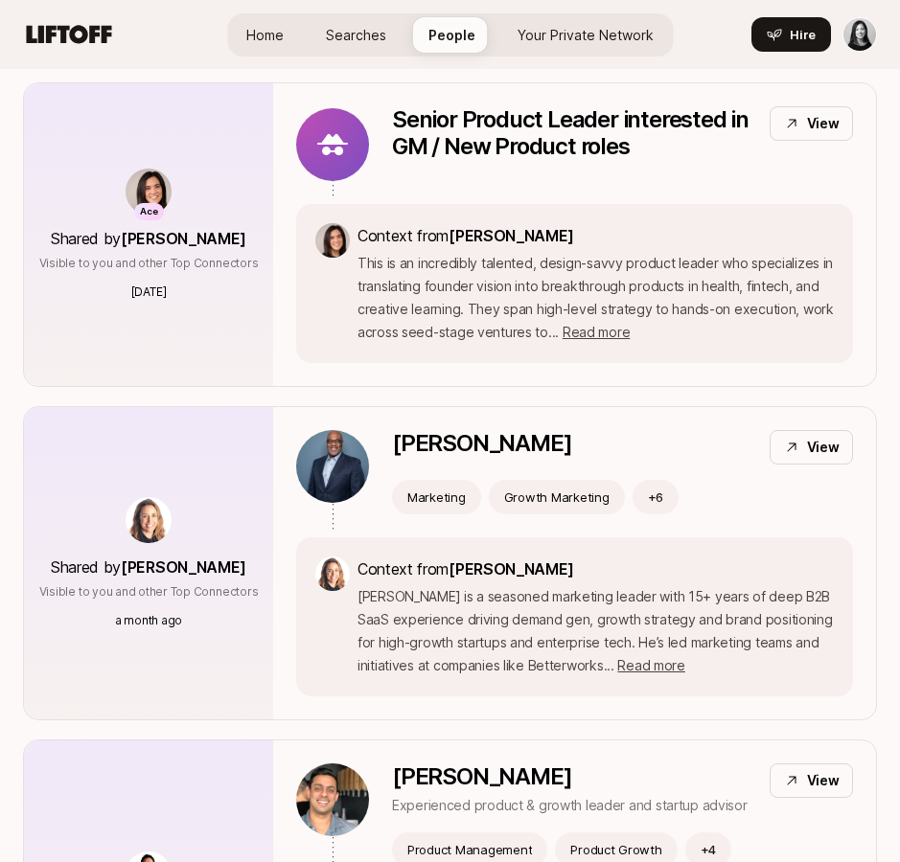
scroll to position [1060, 0]
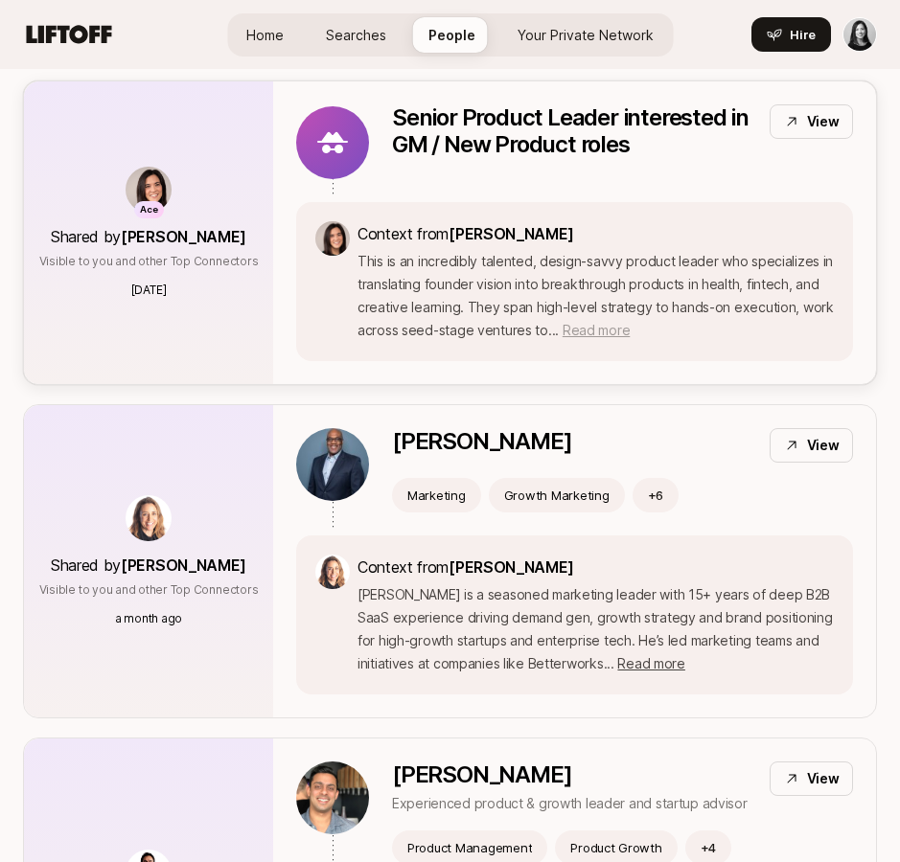
click at [576, 322] on span "Read more" at bounding box center [595, 330] width 67 height 16
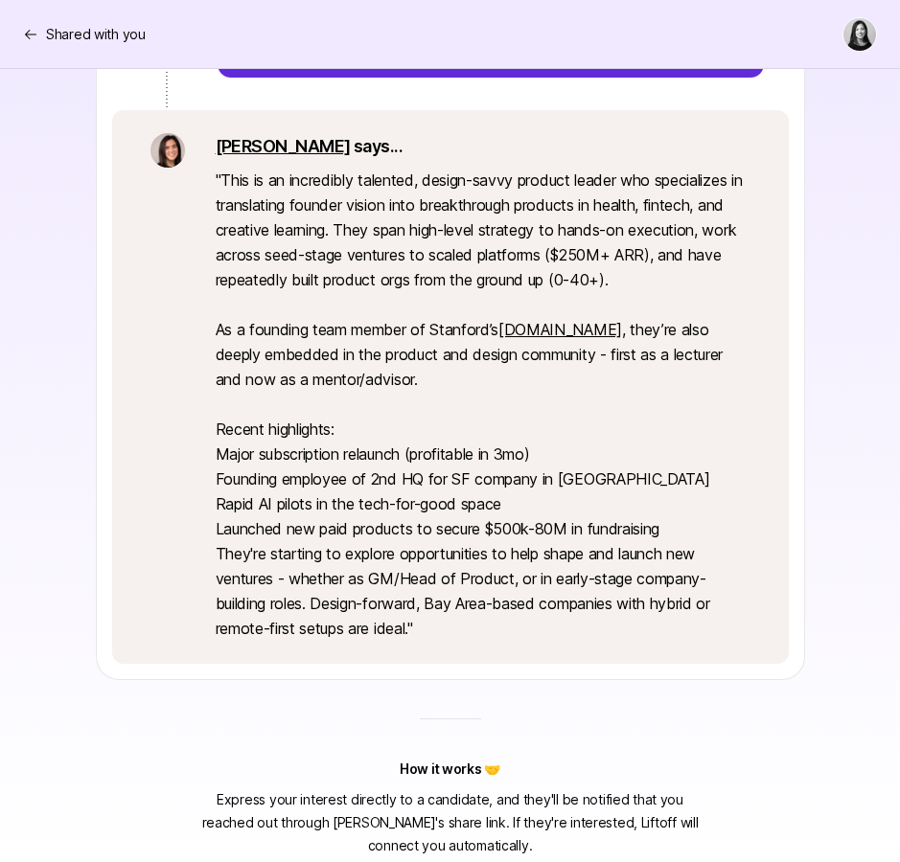
scroll to position [461, 0]
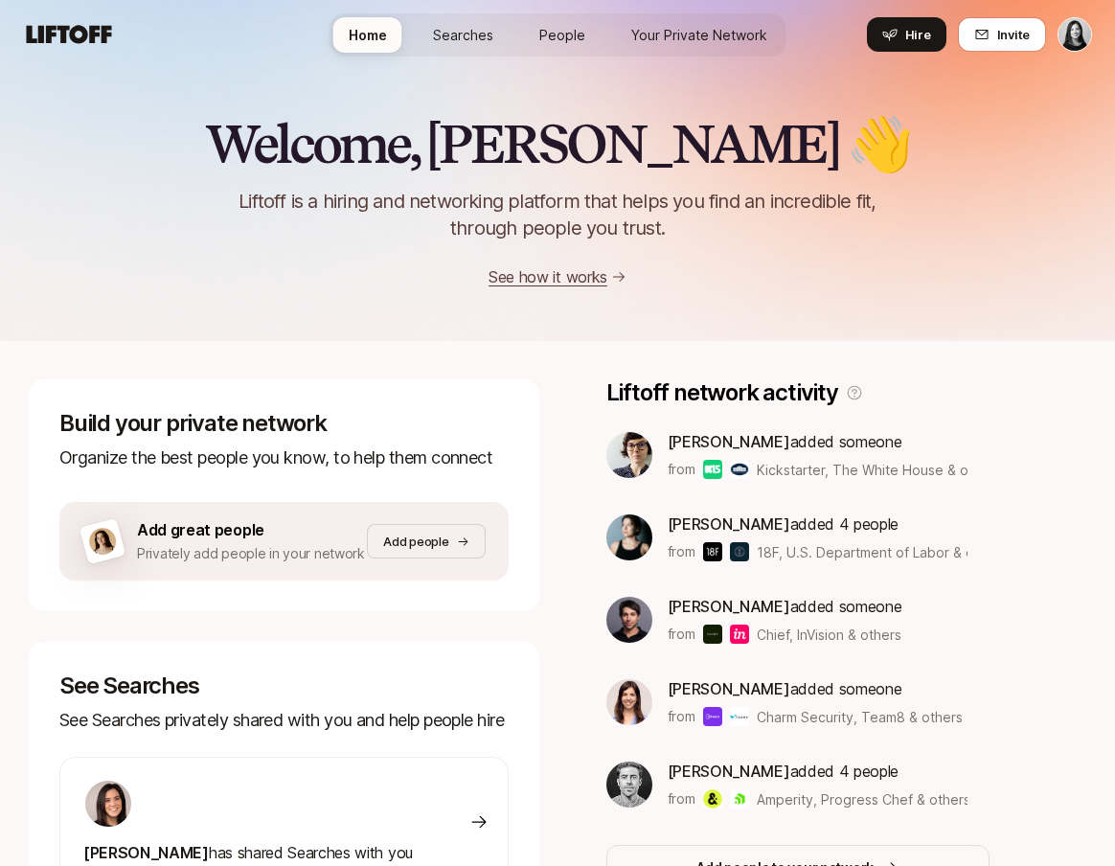
click at [488, 30] on span "Searches" at bounding box center [463, 35] width 60 height 20
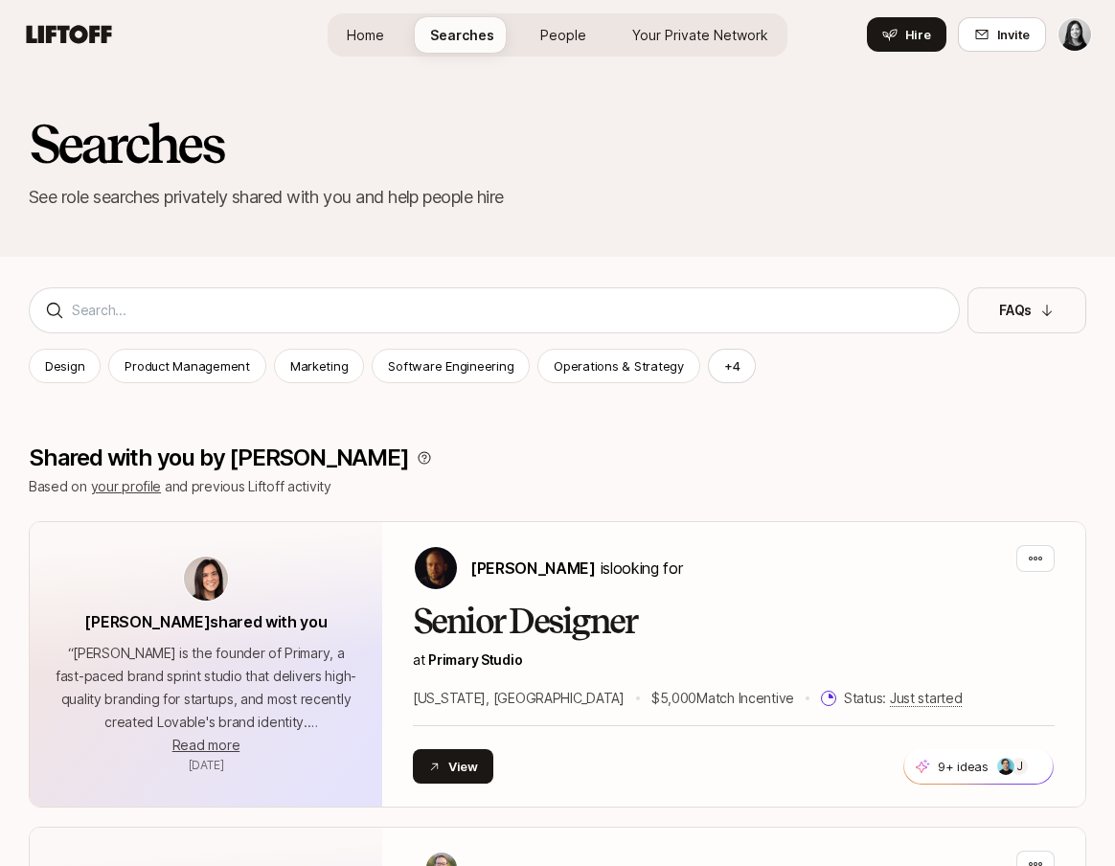
click at [578, 46] on link "People" at bounding box center [563, 34] width 77 height 35
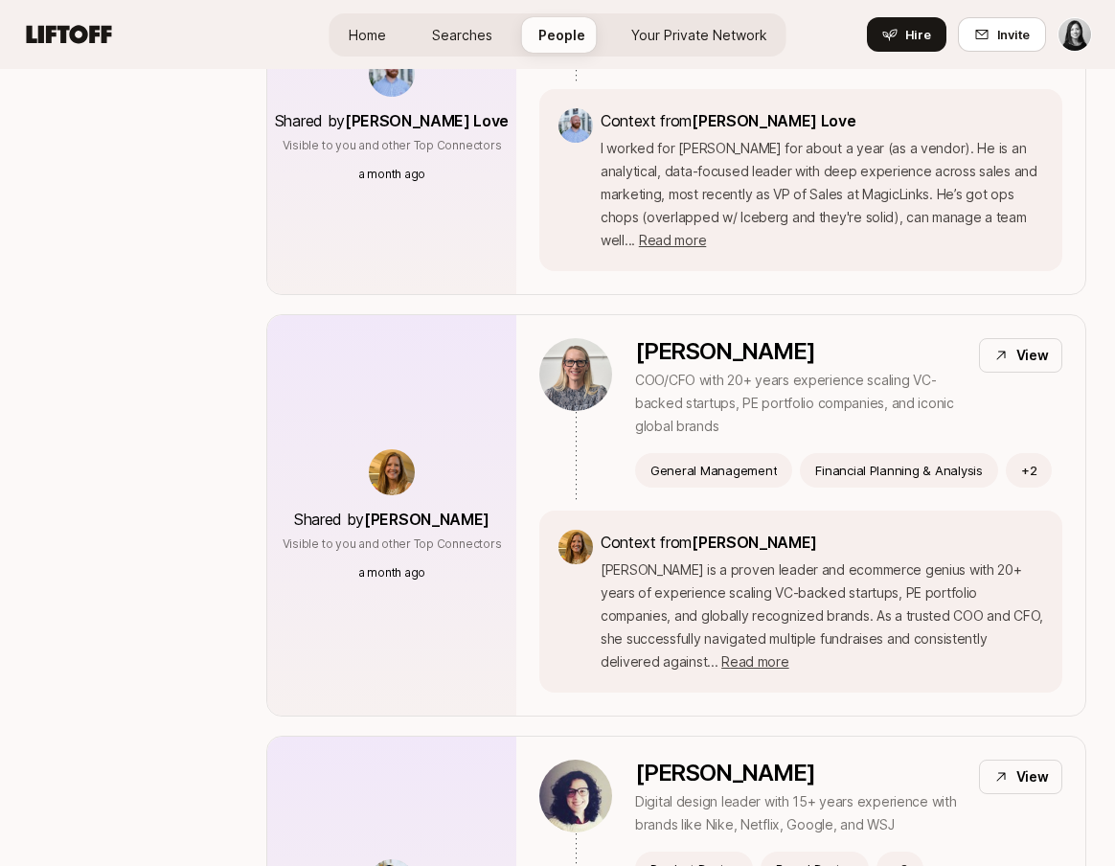
scroll to position [3268, 0]
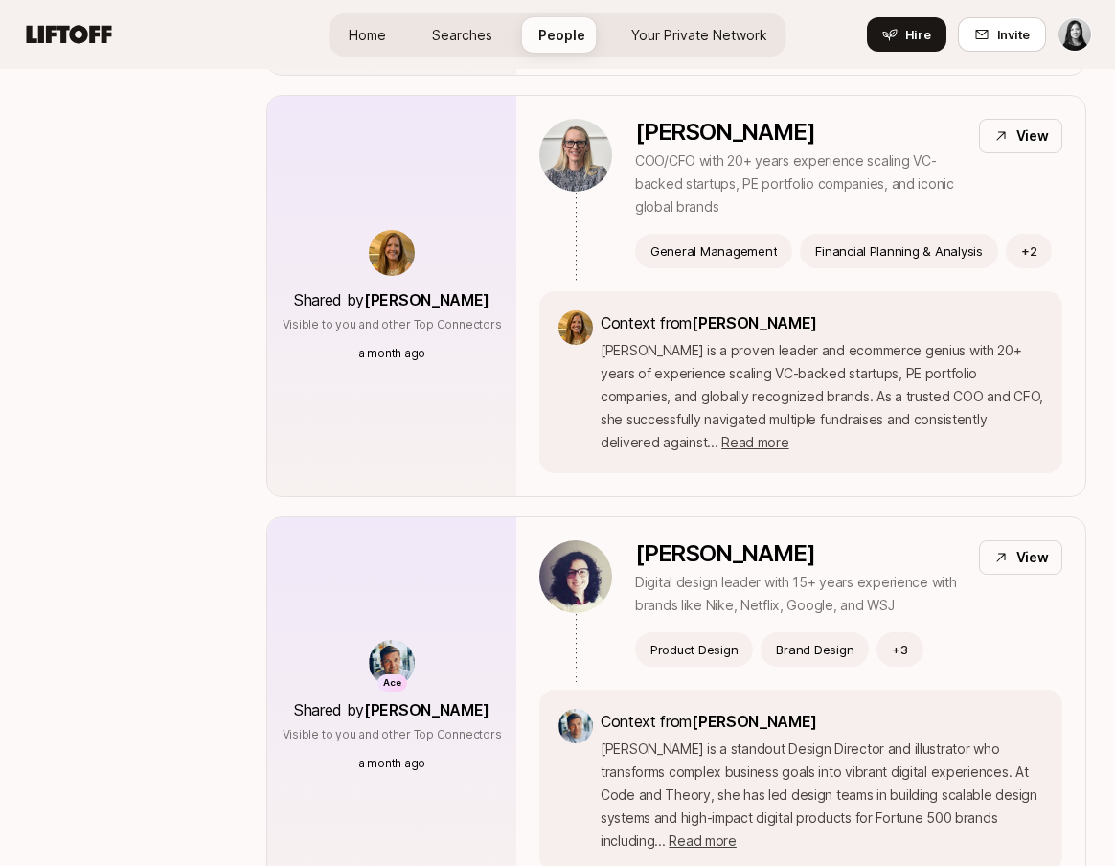
click at [465, 34] on span "Searches" at bounding box center [462, 35] width 60 height 20
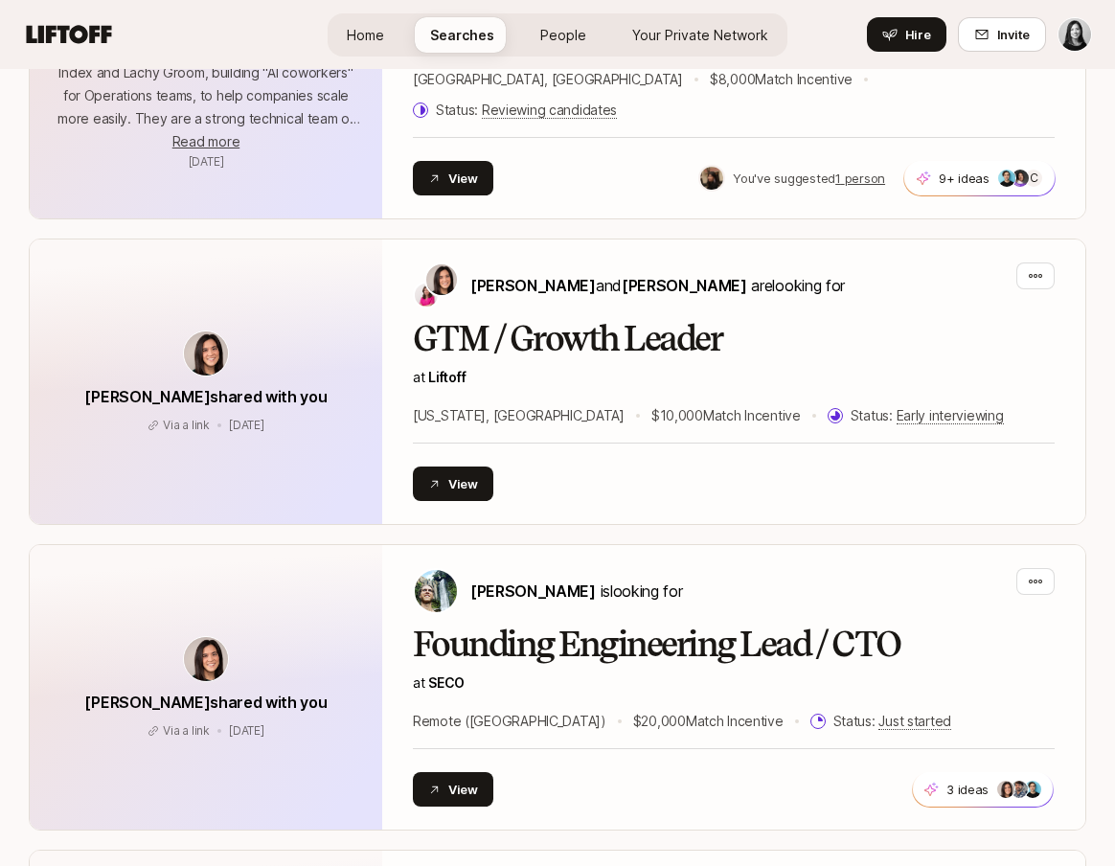
scroll to position [2813, 0]
